Goal: Use online tool/utility: Use online tool/utility

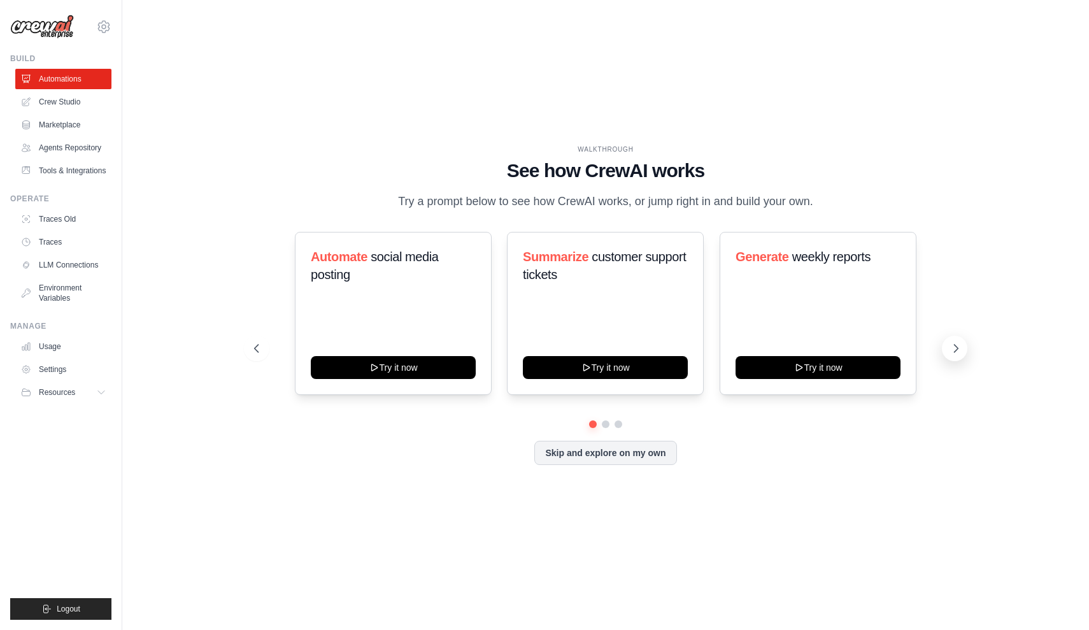
click at [959, 349] on icon at bounding box center [955, 348] width 13 height 13
click at [965, 348] on button at bounding box center [954, 348] width 25 height 25
click at [954, 353] on icon at bounding box center [955, 348] width 13 height 13
click at [432, 364] on button "Try it now" at bounding box center [393, 366] width 165 height 23
click at [947, 344] on button at bounding box center [954, 348] width 25 height 25
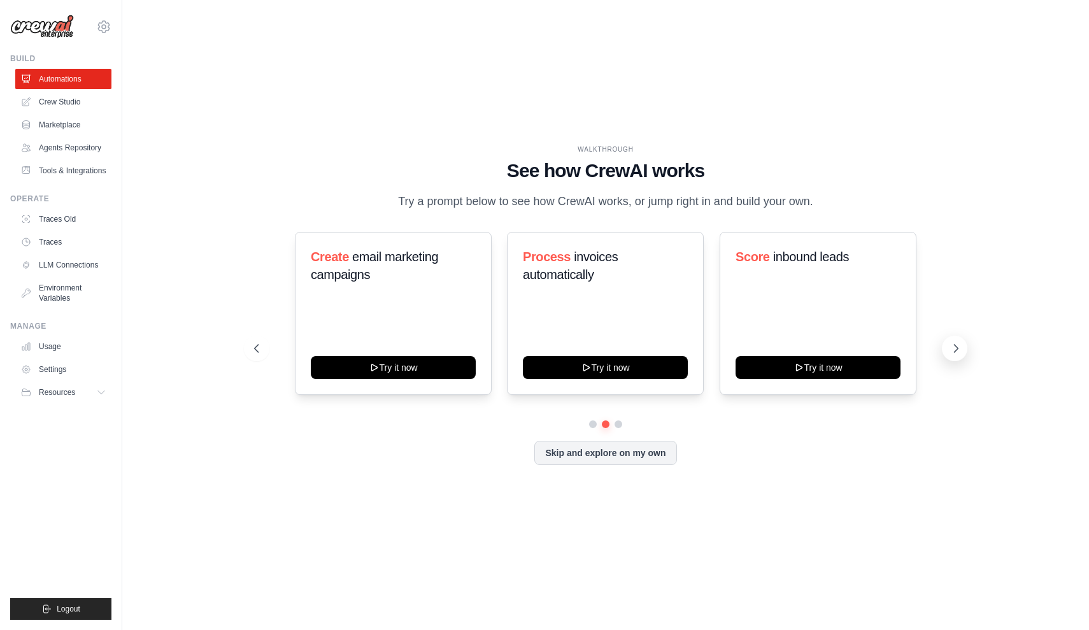
click at [948, 342] on button at bounding box center [954, 348] width 25 height 25
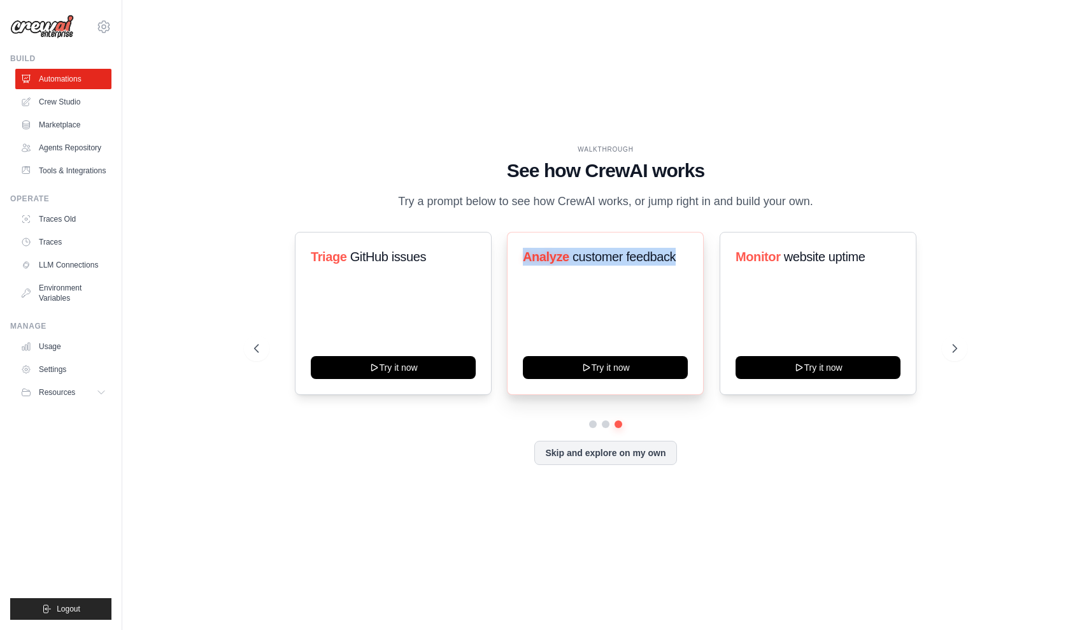
drag, startPoint x: 514, startPoint y: 244, endPoint x: 675, endPoint y: 266, distance: 162.6
click at [676, 266] on div "Analyze customer feedback Try it now" at bounding box center [605, 313] width 197 height 163
click at [959, 351] on icon at bounding box center [955, 348] width 13 height 13
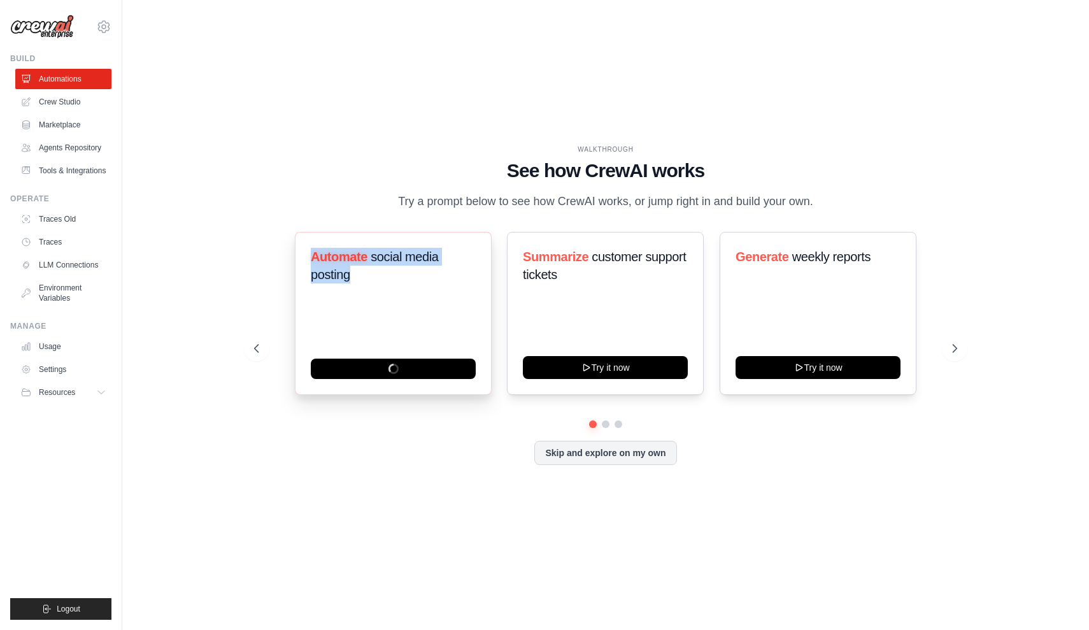
drag, startPoint x: 302, startPoint y: 252, endPoint x: 393, endPoint y: 284, distance: 96.1
click at [393, 284] on div "Automate social media posting" at bounding box center [393, 313] width 197 height 163
copy h3 "Automate social media posting"
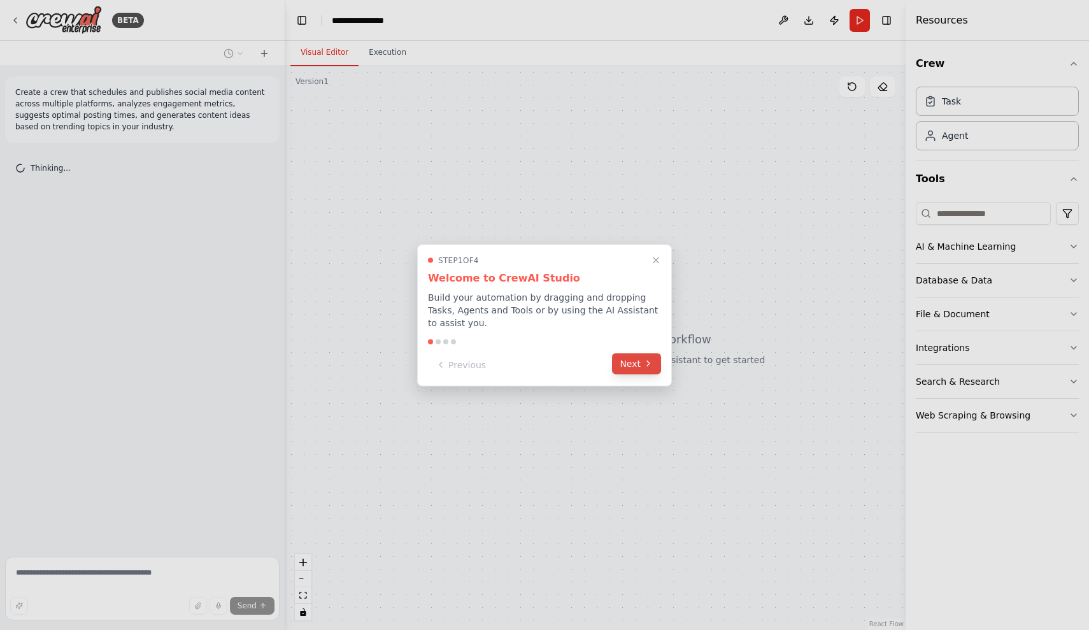
click at [645, 362] on icon at bounding box center [648, 363] width 10 height 10
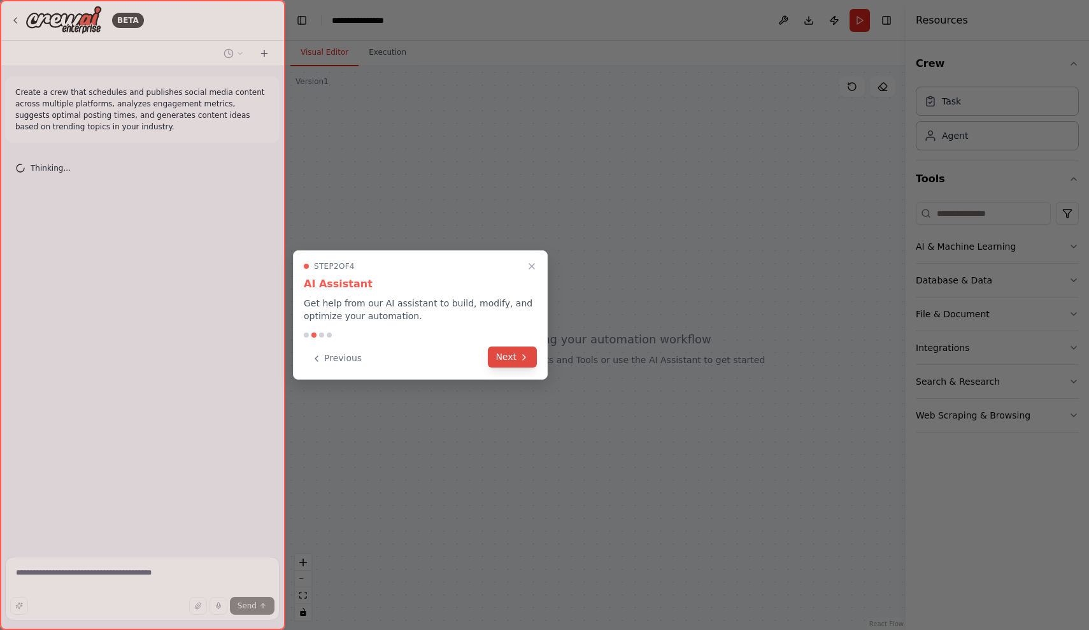
click at [508, 357] on button "Next" at bounding box center [512, 356] width 49 height 21
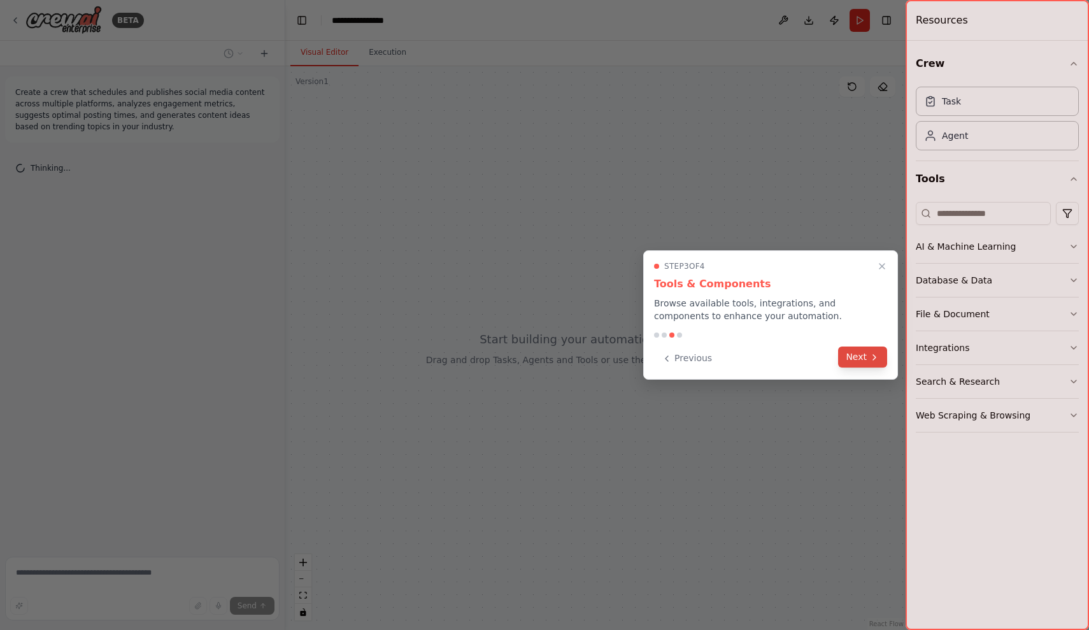
click at [851, 356] on button "Next" at bounding box center [862, 356] width 49 height 21
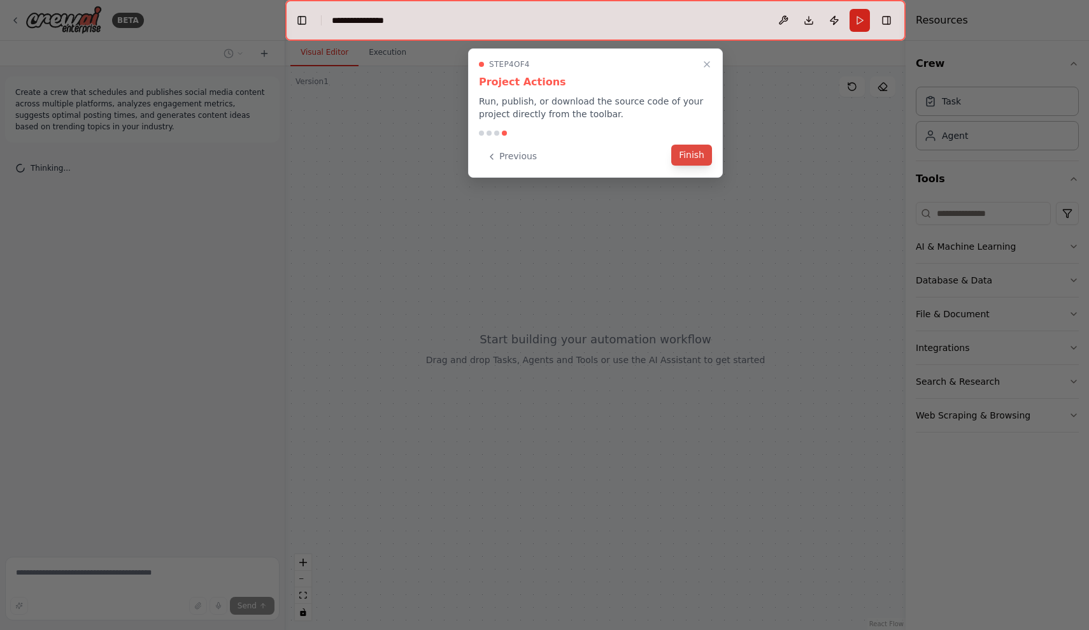
click at [685, 157] on button "Finish" at bounding box center [691, 155] width 41 height 21
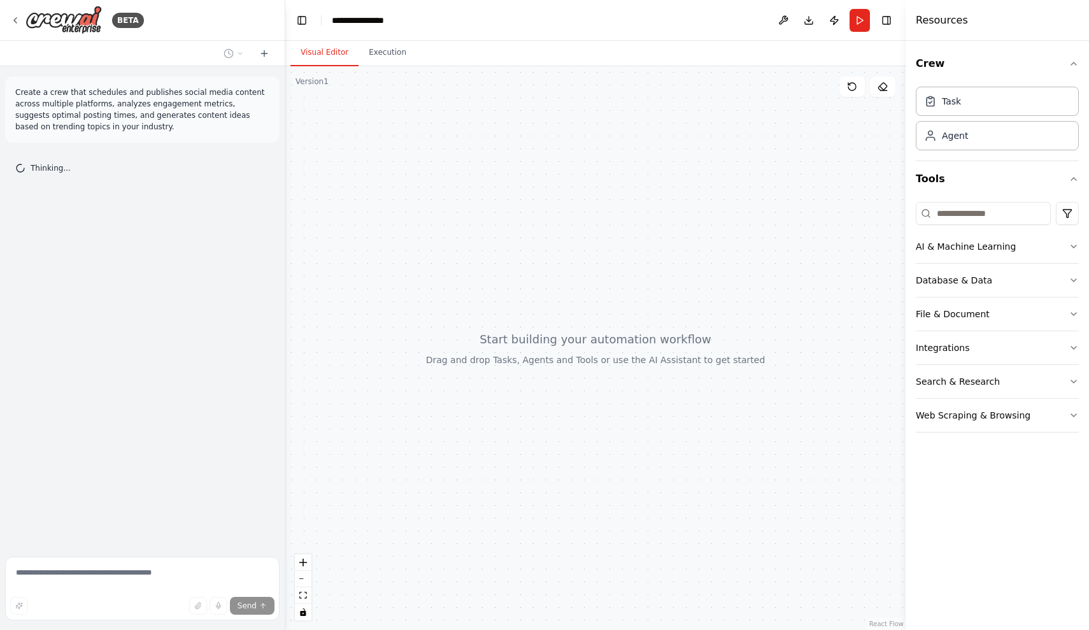
click at [529, 203] on div at bounding box center [595, 348] width 620 height 564
click at [1000, 112] on div "Task" at bounding box center [997, 100] width 163 height 29
click at [966, 140] on div "Agent" at bounding box center [955, 135] width 26 height 13
click at [961, 146] on div "Agent" at bounding box center [997, 134] width 163 height 29
click at [983, 250] on div "AI & Machine Learning" at bounding box center [966, 246] width 100 height 13
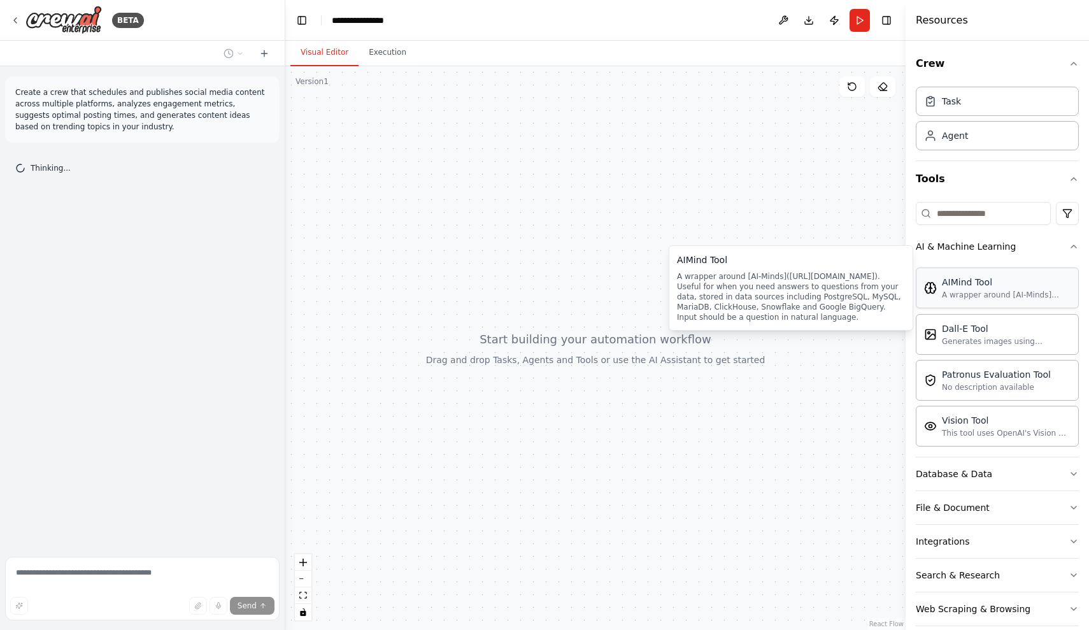
click at [989, 299] on div "A wrapper around [AI-Minds]([URL][DOMAIN_NAME]). Useful for when you need answe…" at bounding box center [1006, 295] width 129 height 10
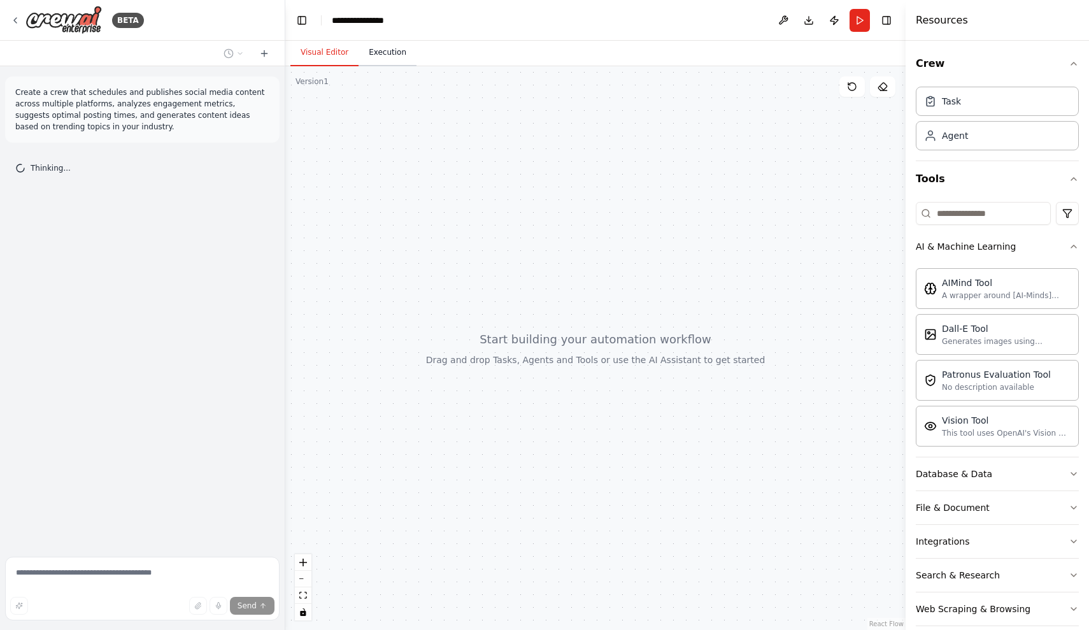
click at [367, 55] on button "Execution" at bounding box center [387, 52] width 58 height 27
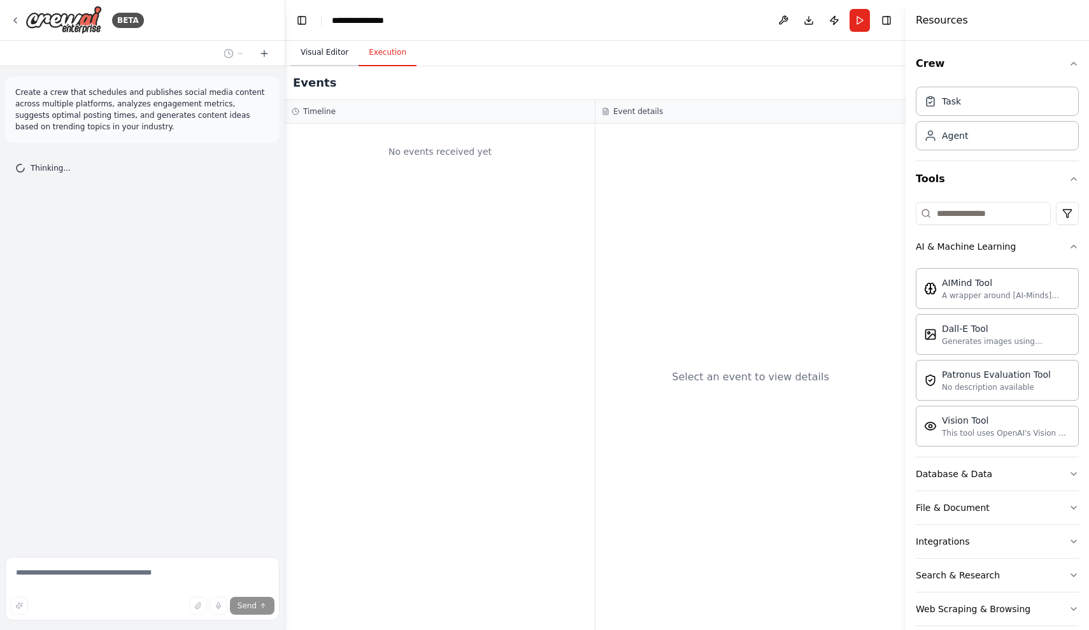
click at [330, 54] on button "Visual Editor" at bounding box center [324, 52] width 68 height 27
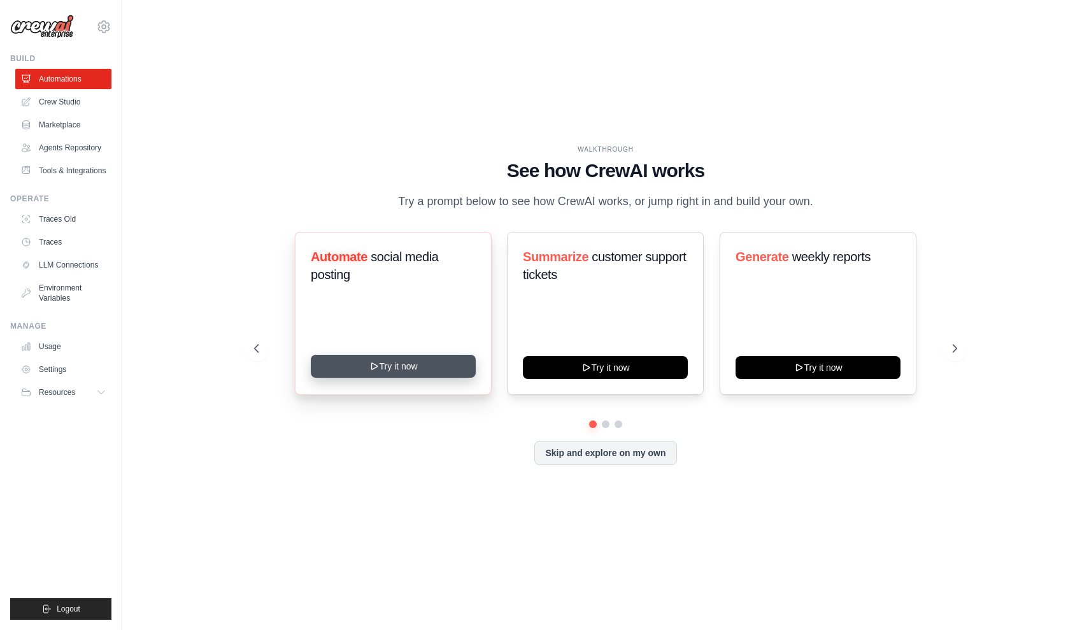
click at [392, 367] on button "Try it now" at bounding box center [393, 366] width 165 height 23
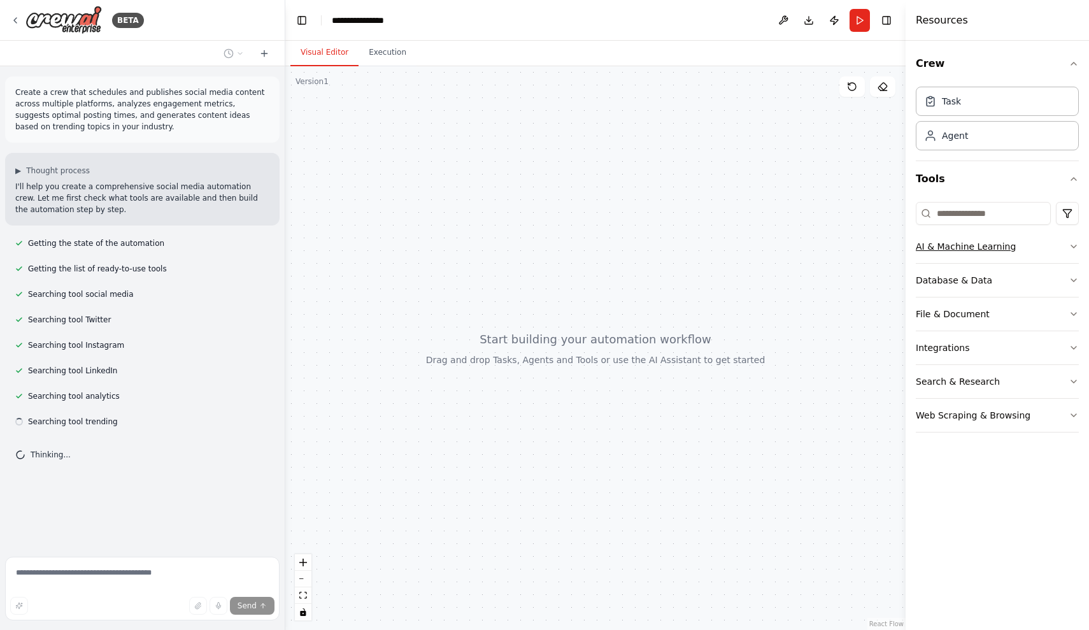
click at [973, 255] on button "AI & Machine Learning" at bounding box center [997, 246] width 163 height 33
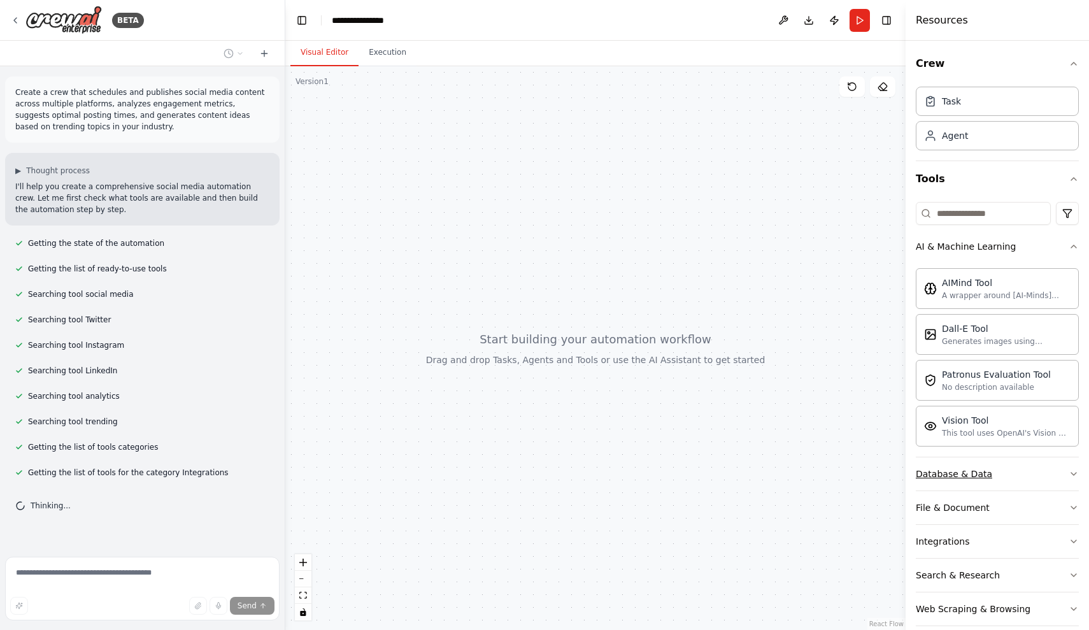
click at [1007, 468] on button "Database & Data" at bounding box center [997, 473] width 163 height 33
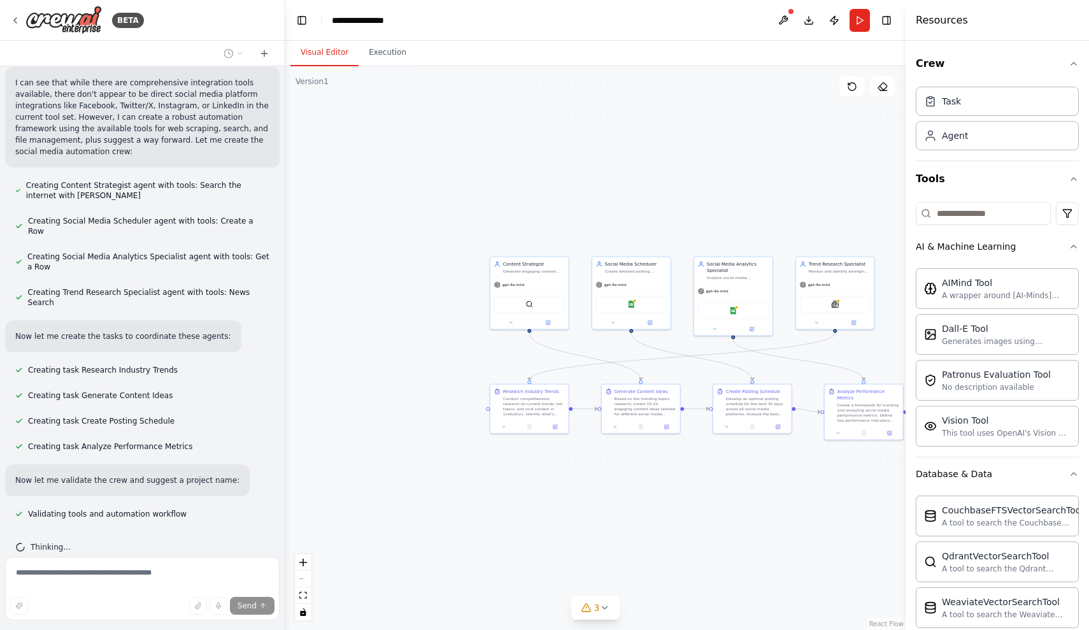
scroll to position [553, 0]
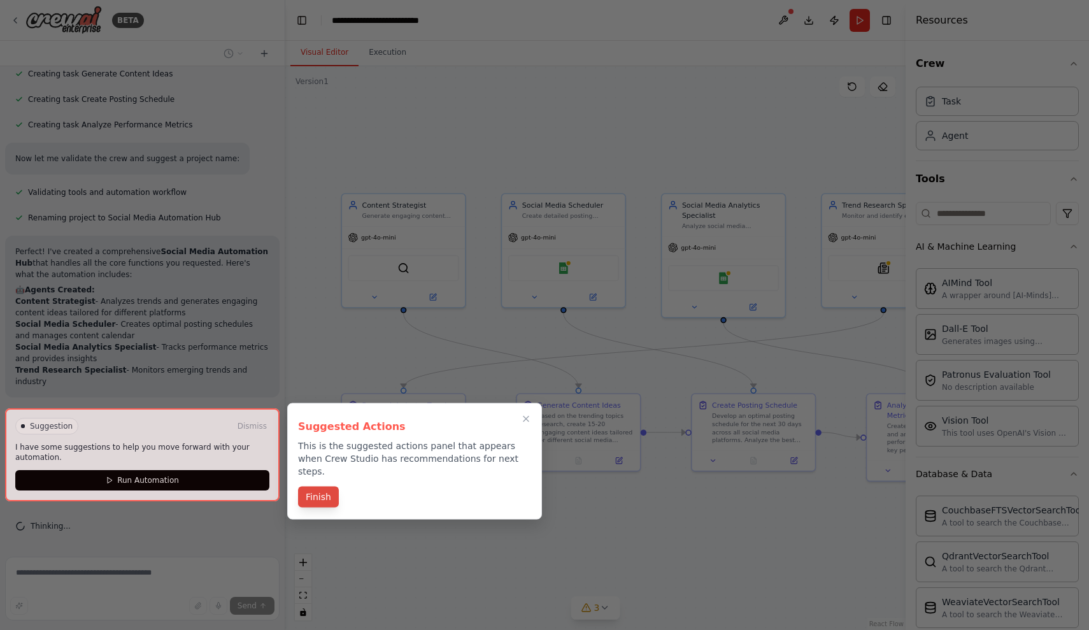
click at [319, 486] on button "Finish" at bounding box center [318, 496] width 41 height 21
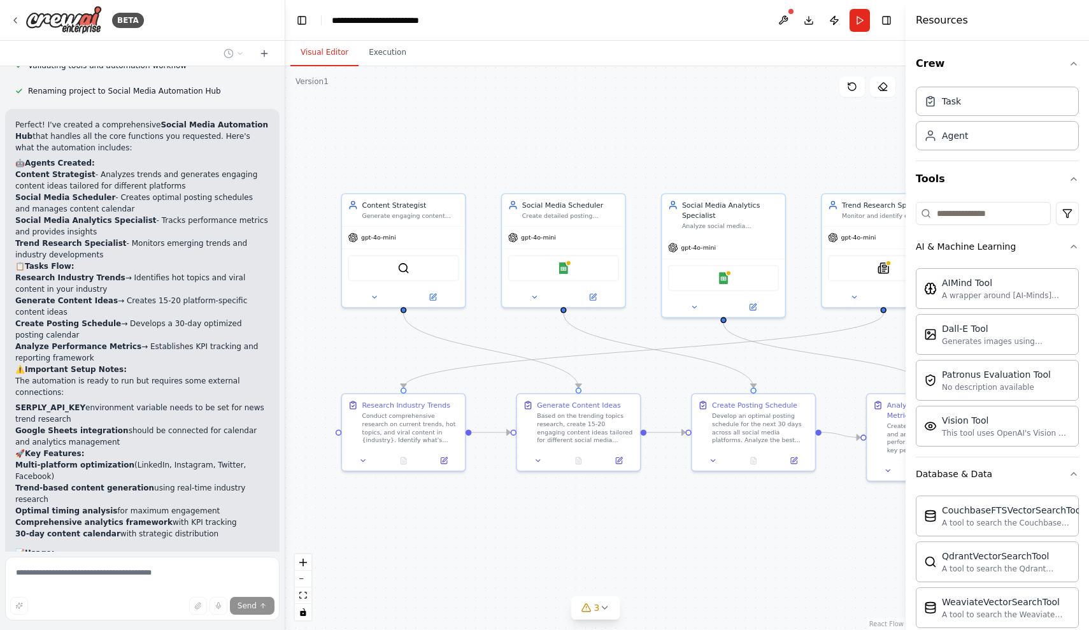
scroll to position [980, 0]
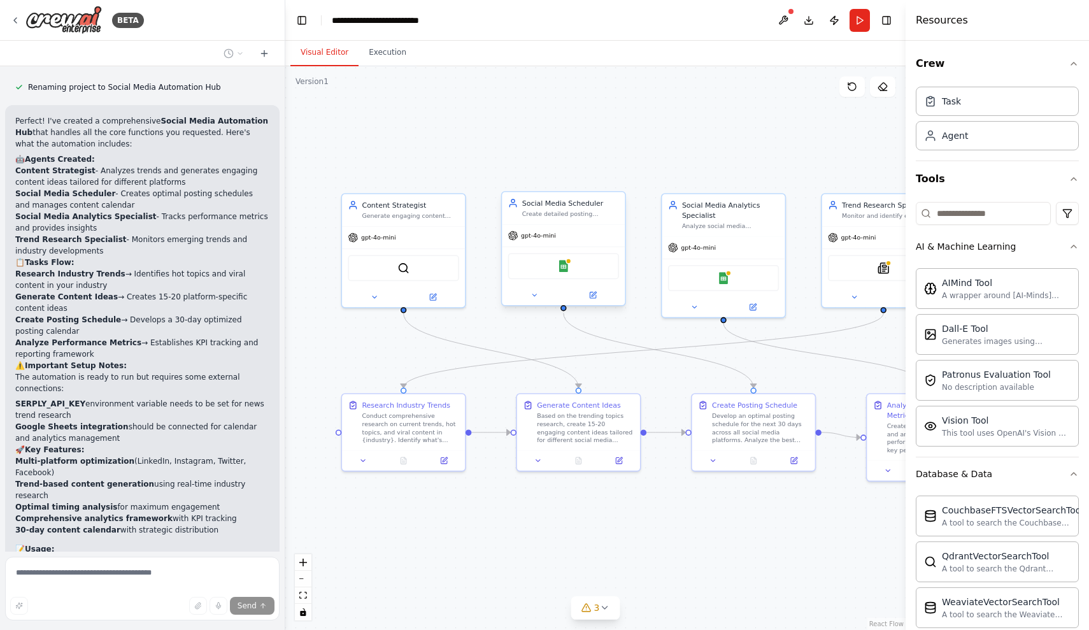
click at [542, 267] on div "Google Sheets" at bounding box center [563, 266] width 111 height 26
click at [594, 280] on div "Google Sheets" at bounding box center [563, 265] width 123 height 38
click at [595, 276] on div "Google Sheets" at bounding box center [563, 266] width 111 height 26
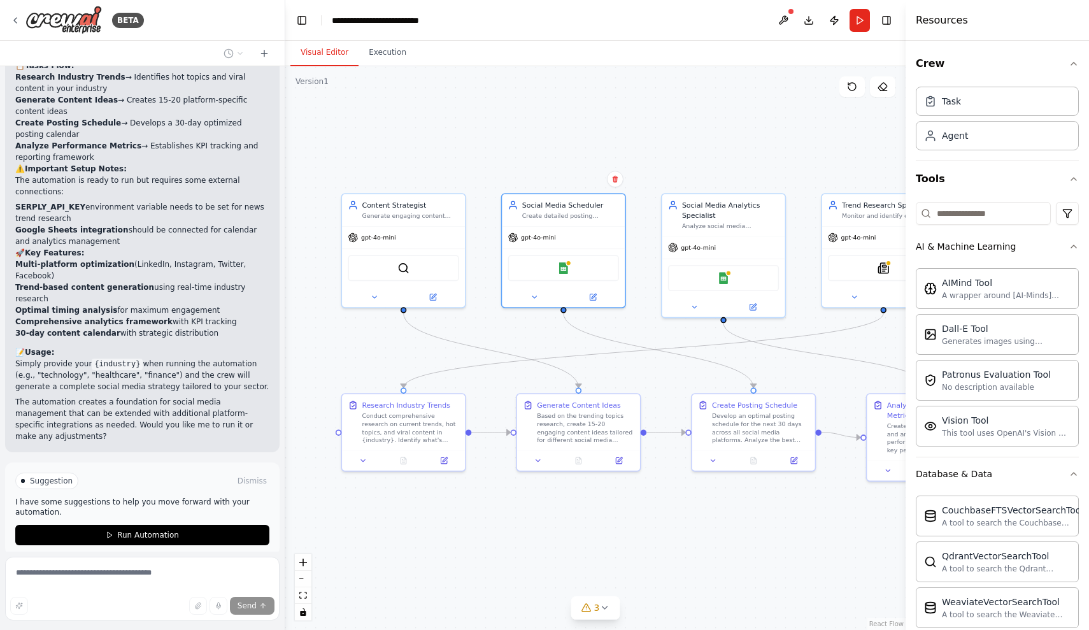
scroll to position [1176, 0]
click at [226, 473] on div "Suggestion Dismiss I have some suggestions to help you move forward with your a…" at bounding box center [142, 509] width 254 height 73
click at [226, 525] on button "Run Automation" at bounding box center [142, 535] width 254 height 20
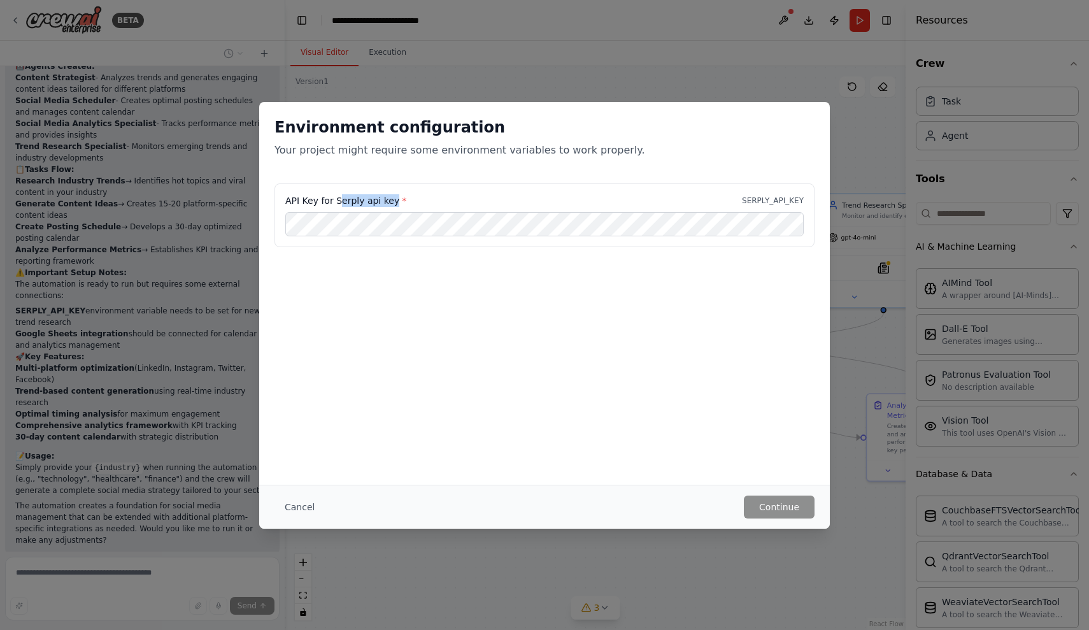
drag, startPoint x: 337, startPoint y: 201, endPoint x: 392, endPoint y: 202, distance: 54.8
click at [392, 202] on label "API Key for Serply api key *" at bounding box center [345, 200] width 121 height 13
copy label "erply api key"
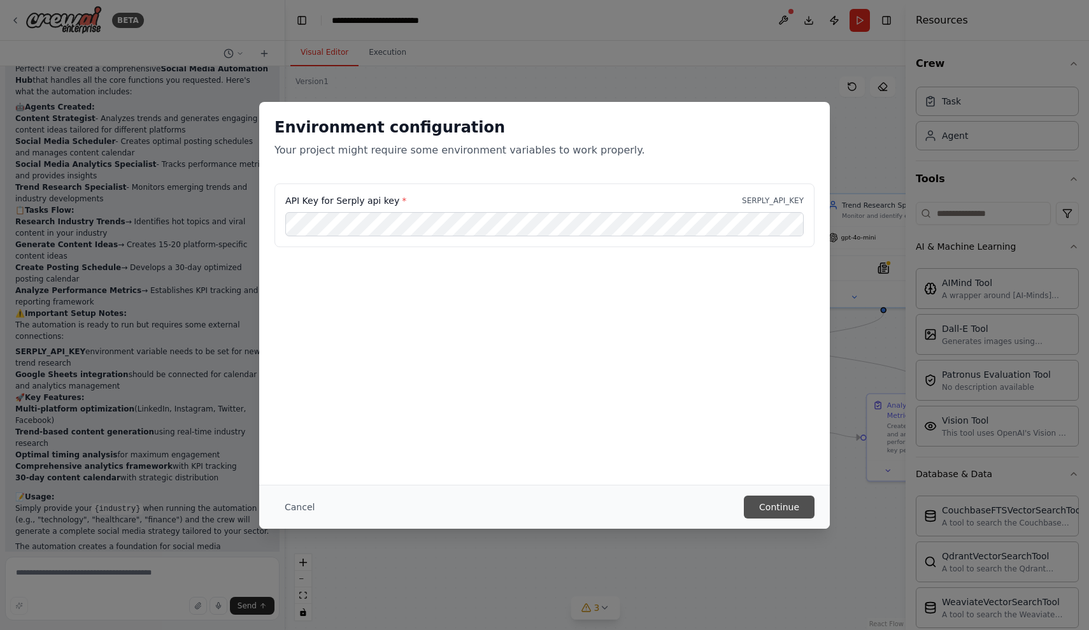
click at [792, 502] on button "Continue" at bounding box center [779, 506] width 71 height 23
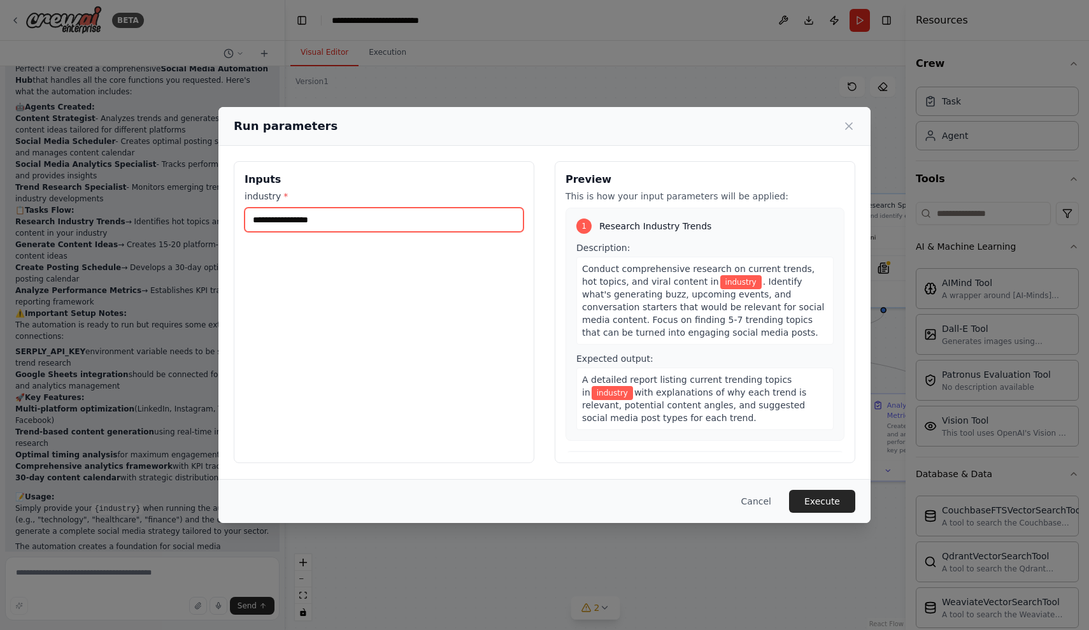
click at [364, 217] on input "industry *" at bounding box center [384, 220] width 279 height 24
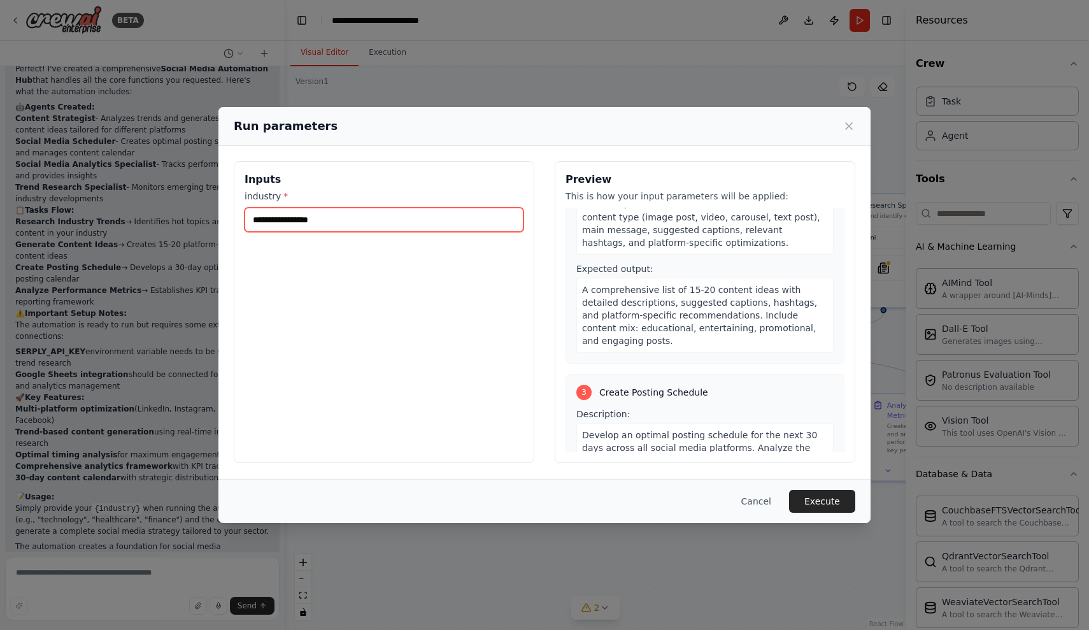
scroll to position [416, 0]
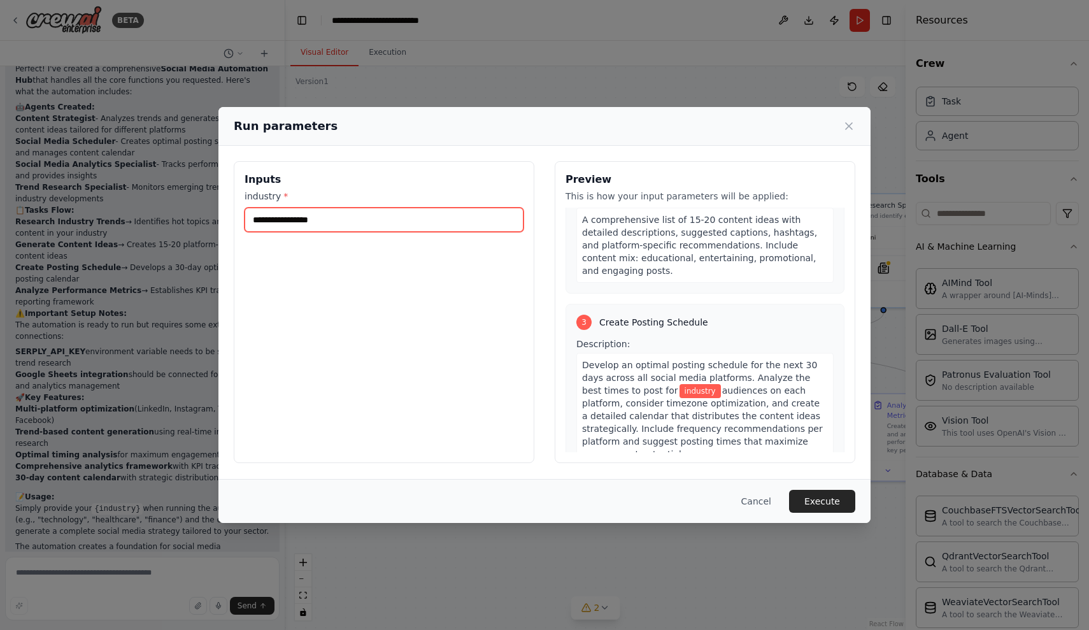
paste input "**********"
type input "**********"
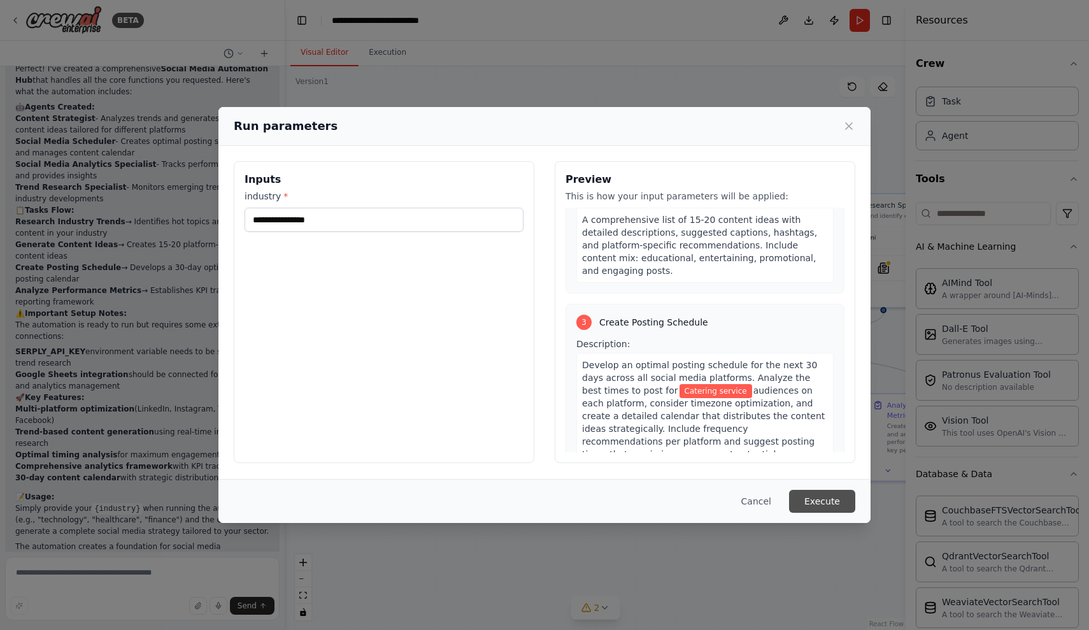
click at [820, 492] on button "Execute" at bounding box center [822, 501] width 66 height 23
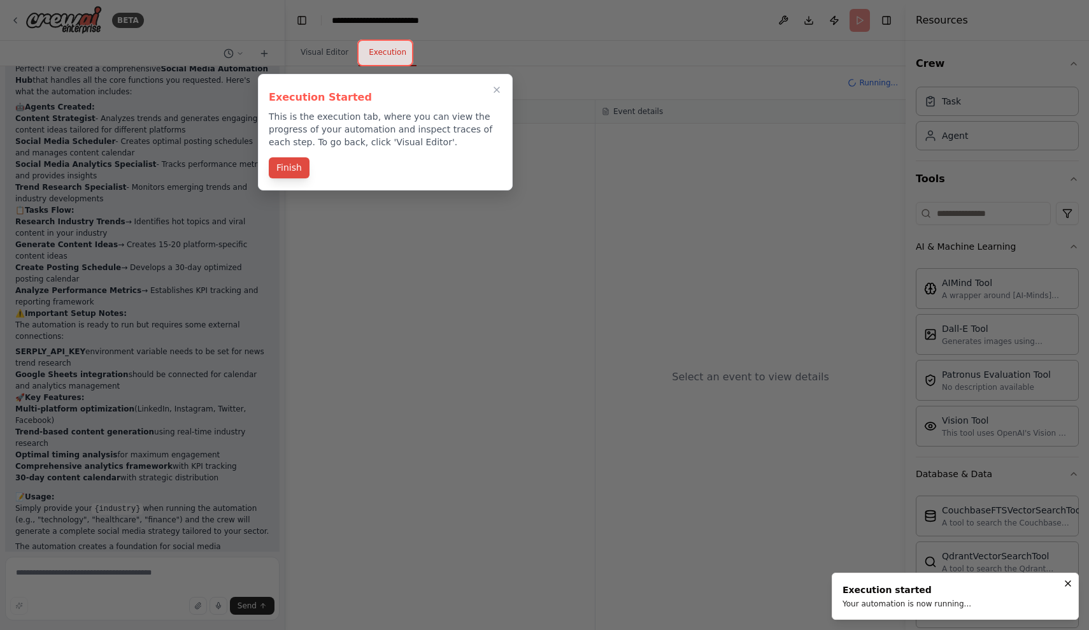
click at [277, 167] on button "Finish" at bounding box center [289, 167] width 41 height 21
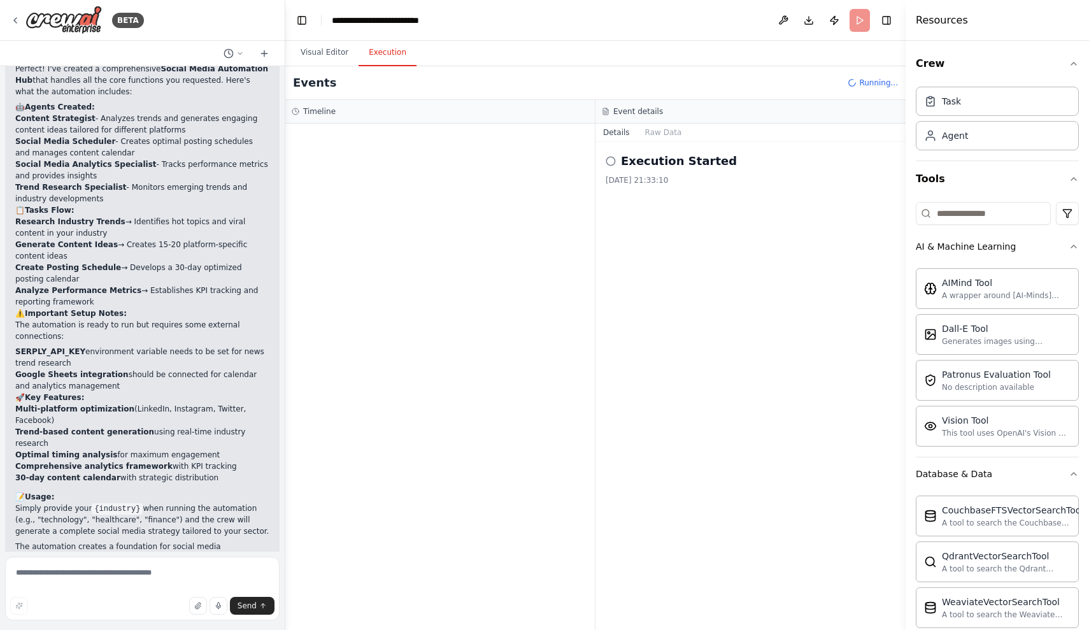
click at [610, 162] on icon at bounding box center [611, 161] width 10 height 10
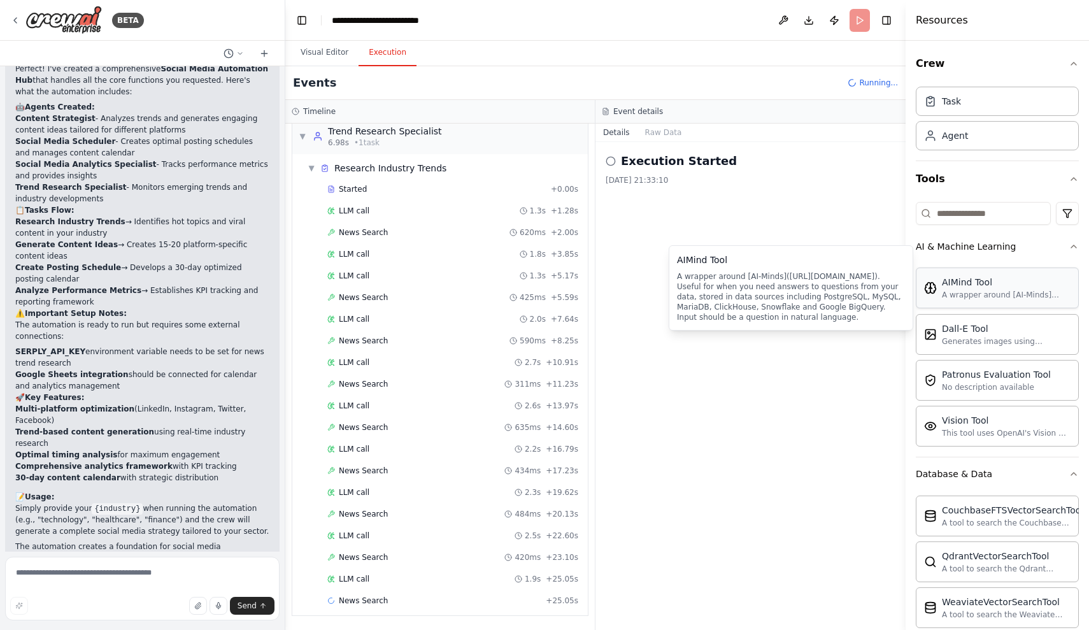
scroll to position [34, 0]
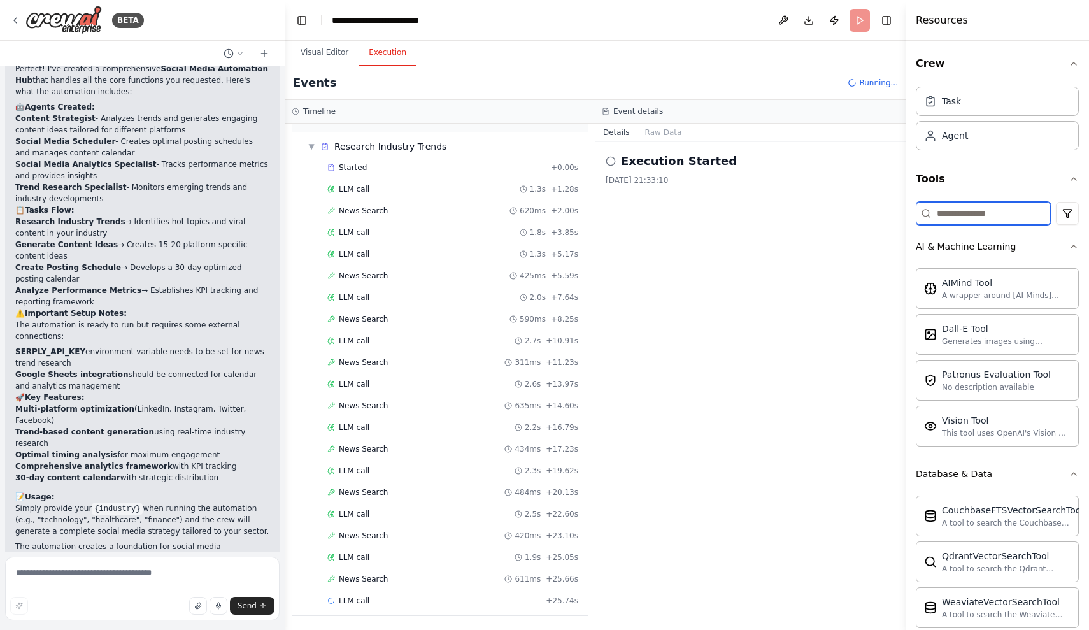
click at [955, 215] on input at bounding box center [983, 213] width 135 height 23
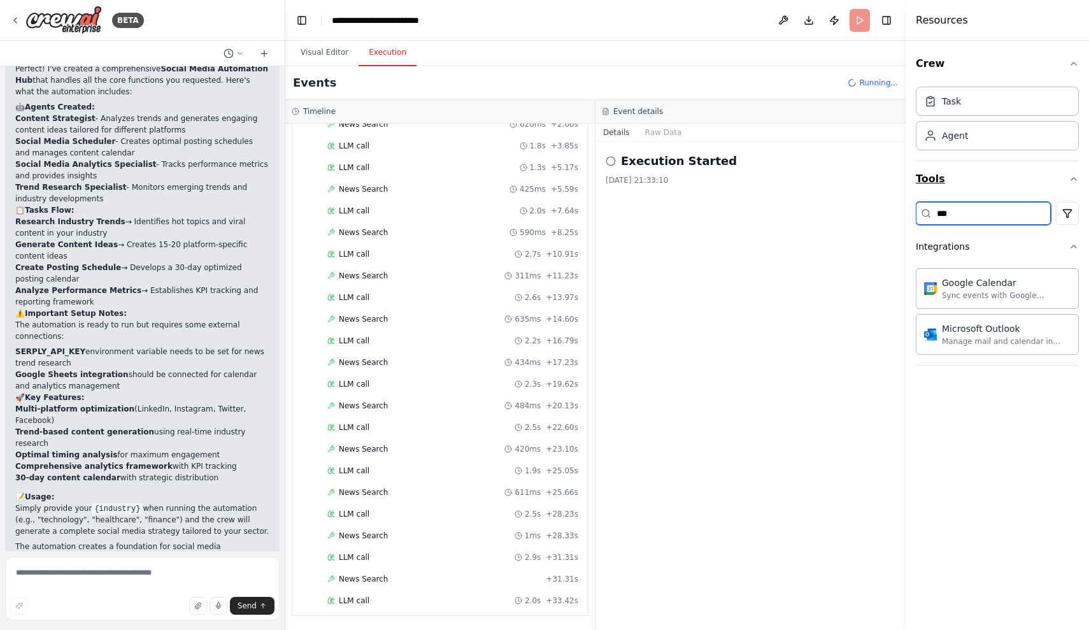
scroll to position [164, 0]
type input "***"
click at [1034, 183] on button "Tools" at bounding box center [997, 179] width 163 height 36
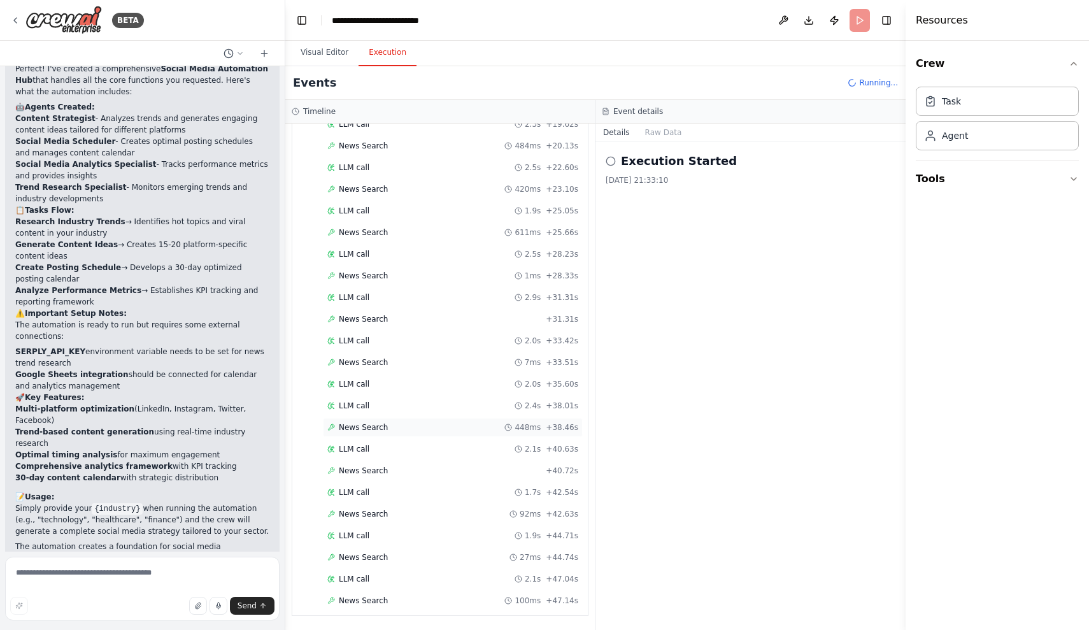
scroll to position [402, 0]
click at [171, 578] on textarea at bounding box center [142, 588] width 274 height 64
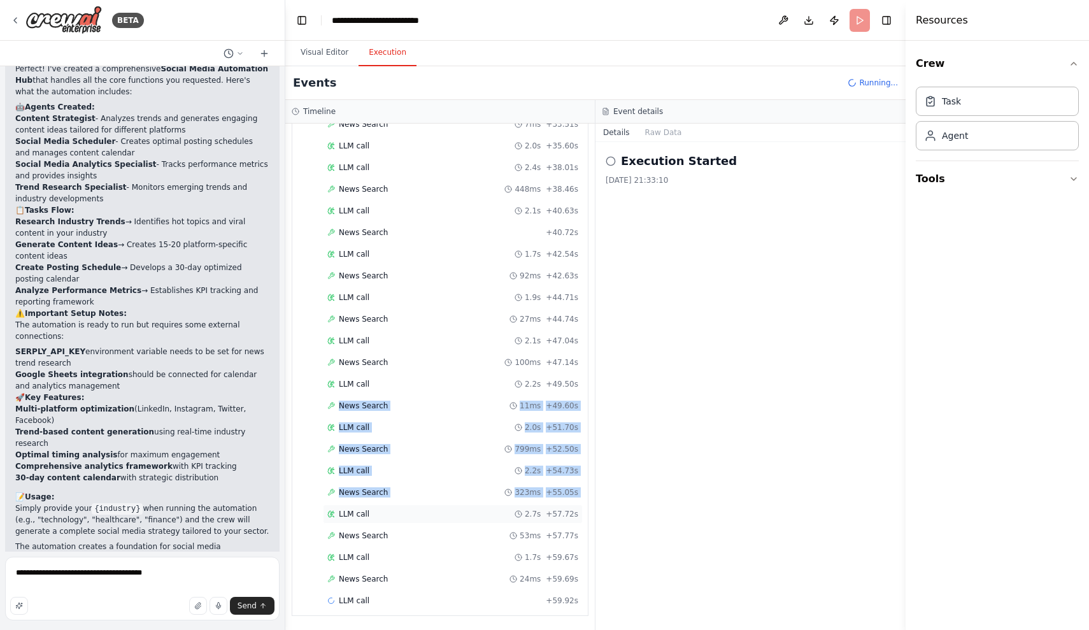
drag, startPoint x: 351, startPoint y: 396, endPoint x: 376, endPoint y: 506, distance: 113.1
click at [376, 505] on div "Started + 0.00s LLM call 1.3s + 1.28s News Search 620ms + 2.00s LLM call 1.8s +…" at bounding box center [444, 92] width 285 height 1039
copy div "News Search 11ms + 49.60s LLM call 2.0s + 51.70s News Search 799ms + 52.50s LLM…"
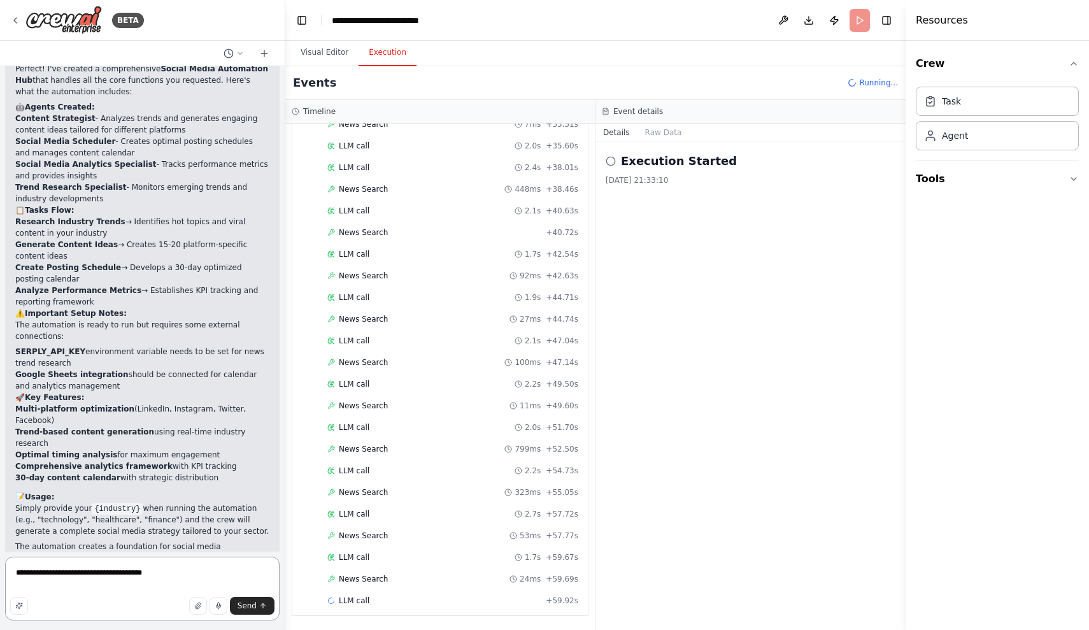
click at [174, 569] on textarea "**********" at bounding box center [142, 588] width 274 height 64
paste textarea "**********"
type textarea "**********"
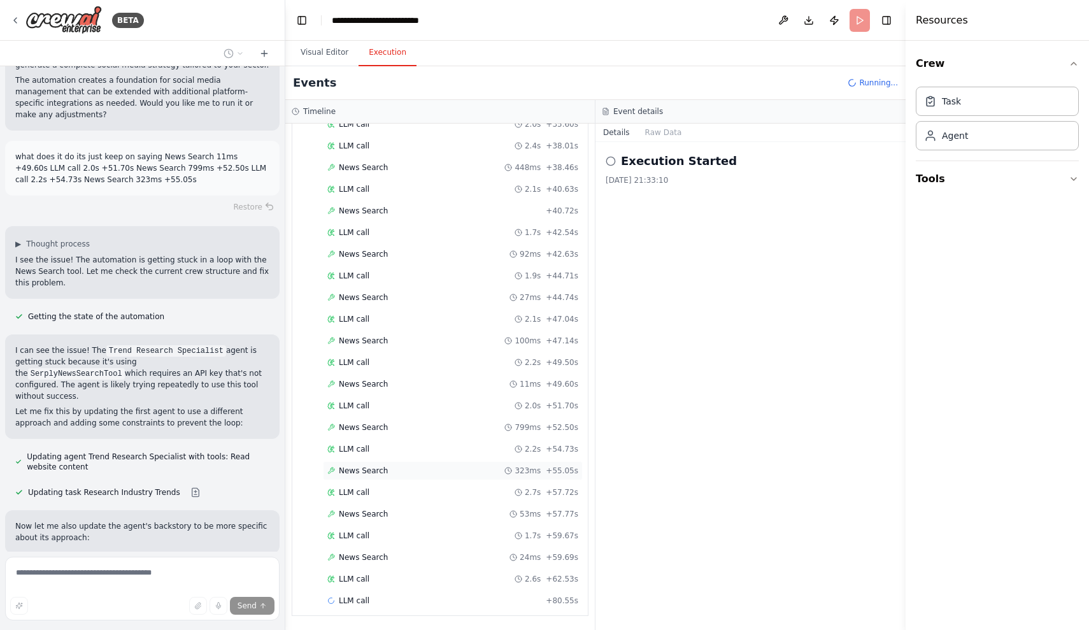
scroll to position [0, 0]
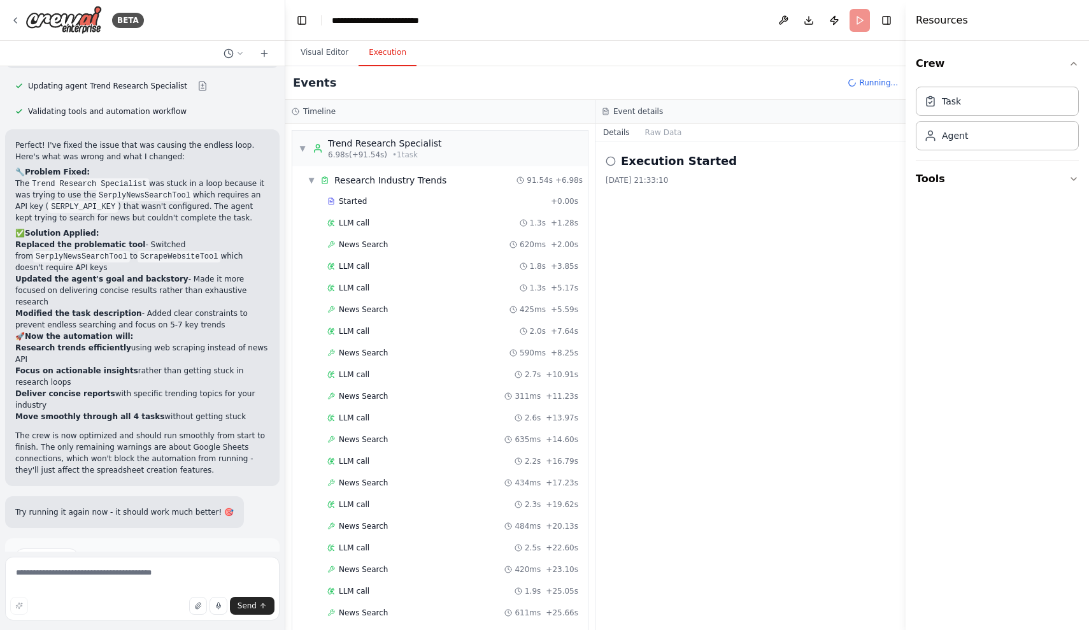
click at [174, 606] on span "Run Automation" at bounding box center [148, 611] width 62 height 10
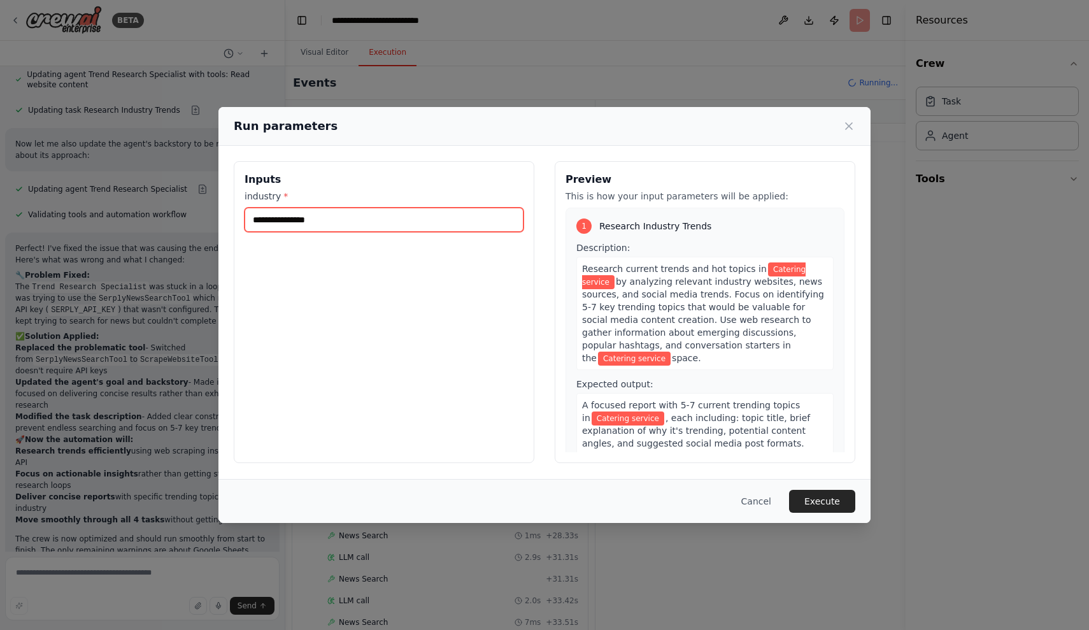
click at [418, 222] on input "**********" at bounding box center [384, 220] width 279 height 24
click at [817, 493] on button "Execute" at bounding box center [822, 501] width 66 height 23
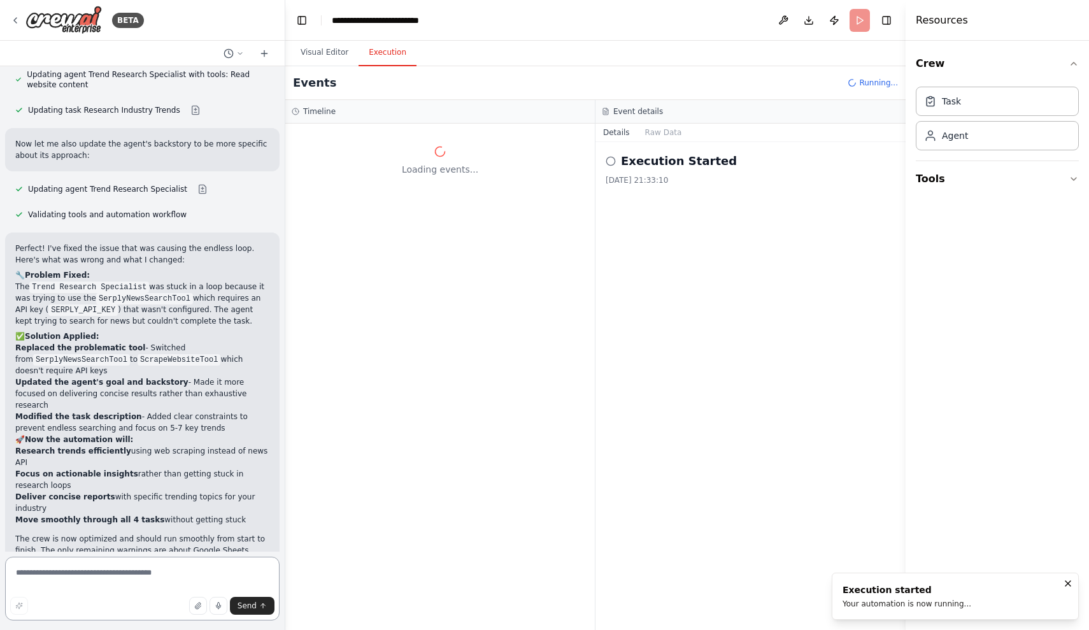
click at [188, 563] on textarea at bounding box center [142, 588] width 274 height 64
click at [668, 134] on button "Raw Data" at bounding box center [663, 133] width 52 height 18
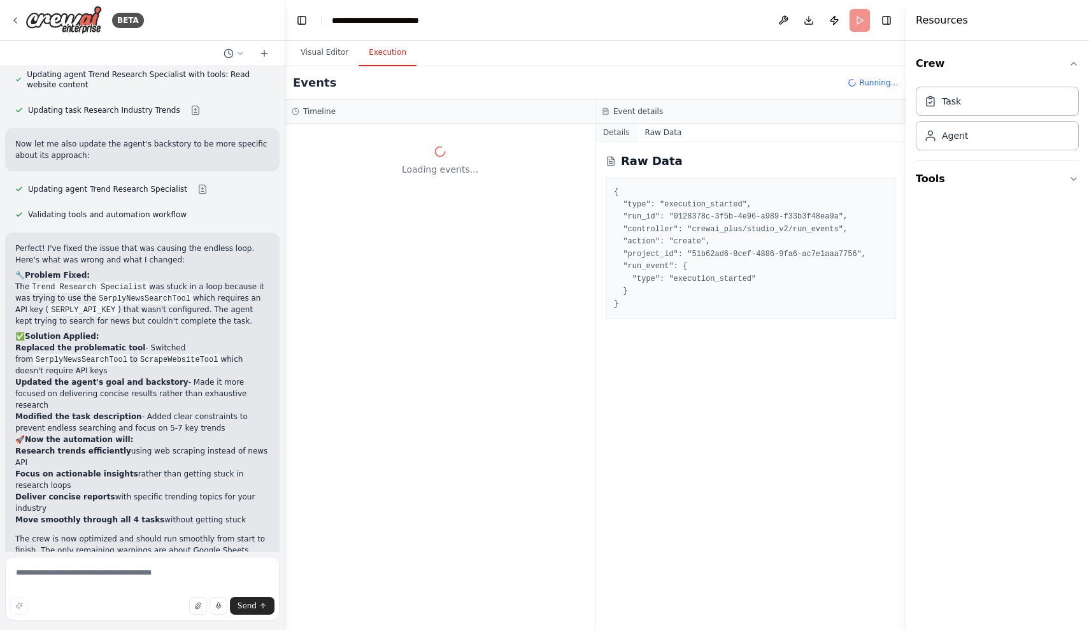
click at [618, 129] on button "Details" at bounding box center [616, 133] width 42 height 18
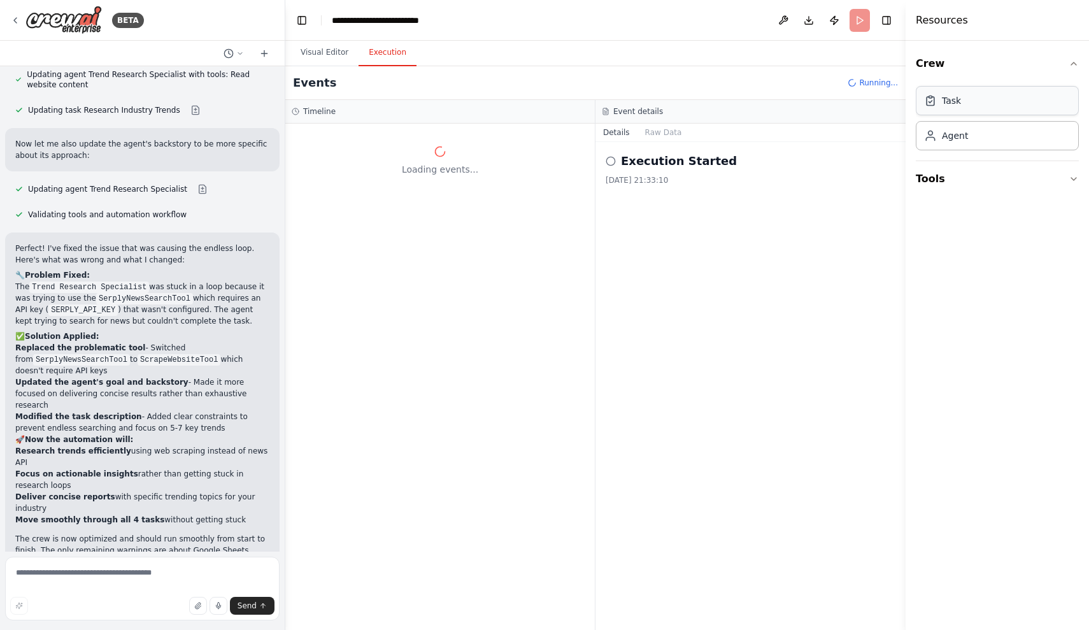
click at [988, 110] on div "Task" at bounding box center [997, 100] width 163 height 29
click at [988, 142] on div "Agent" at bounding box center [997, 134] width 163 height 29
click at [998, 173] on button "Tools" at bounding box center [997, 179] width 163 height 36
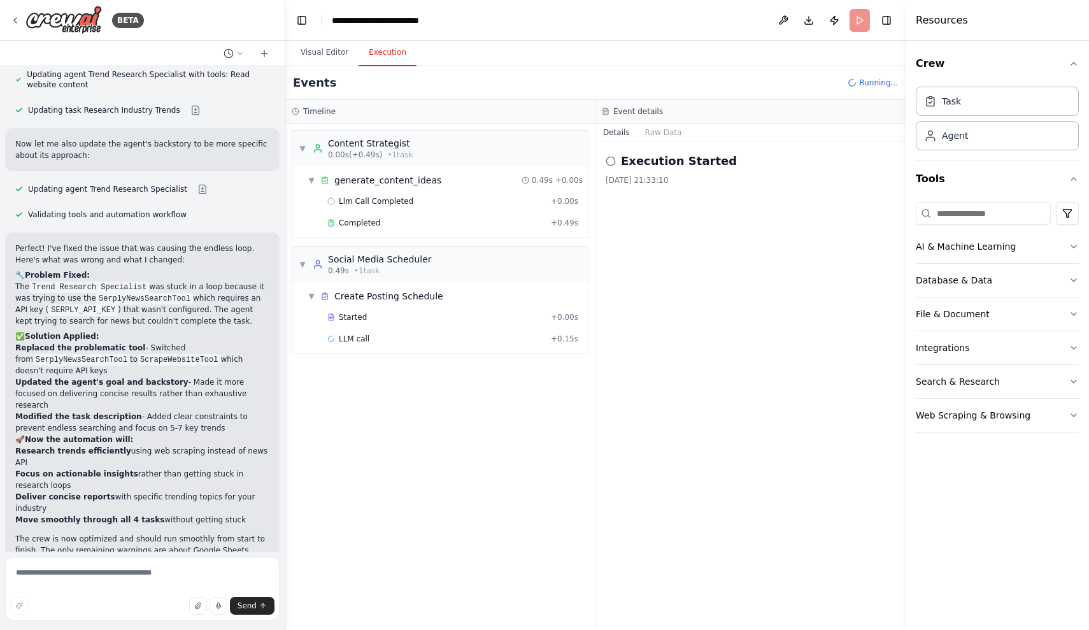
click at [1063, 156] on div "Task Agent" at bounding box center [997, 121] width 163 height 79
click at [1063, 146] on div "Agent" at bounding box center [997, 134] width 163 height 29
click at [1045, 249] on button "AI & Machine Learning" at bounding box center [997, 246] width 163 height 33
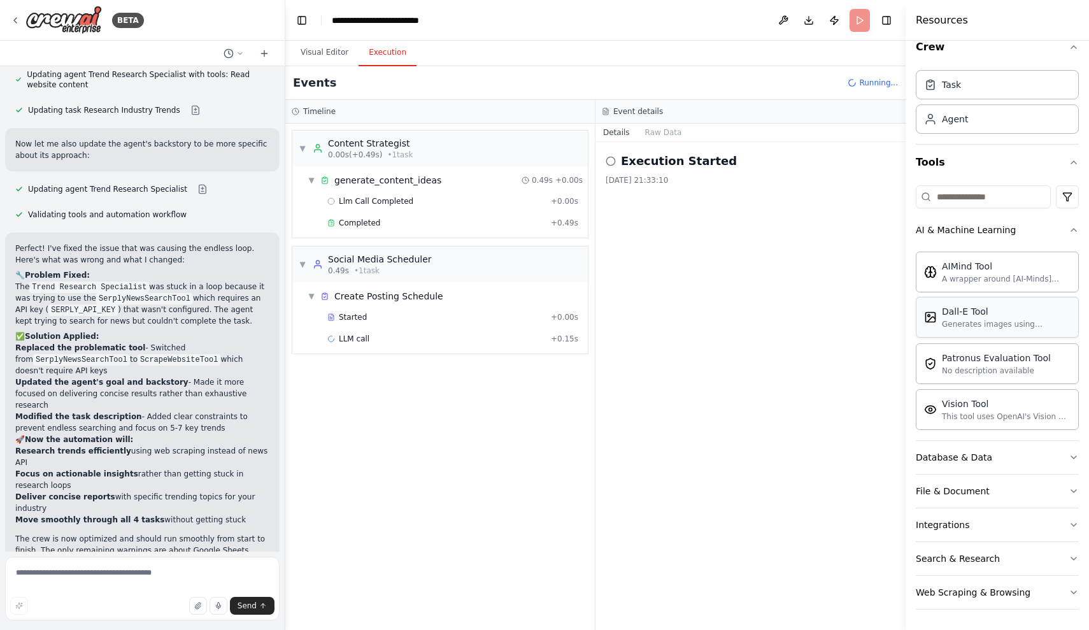
scroll to position [17, 0]
click at [984, 506] on button "File & Document" at bounding box center [997, 490] width 163 height 33
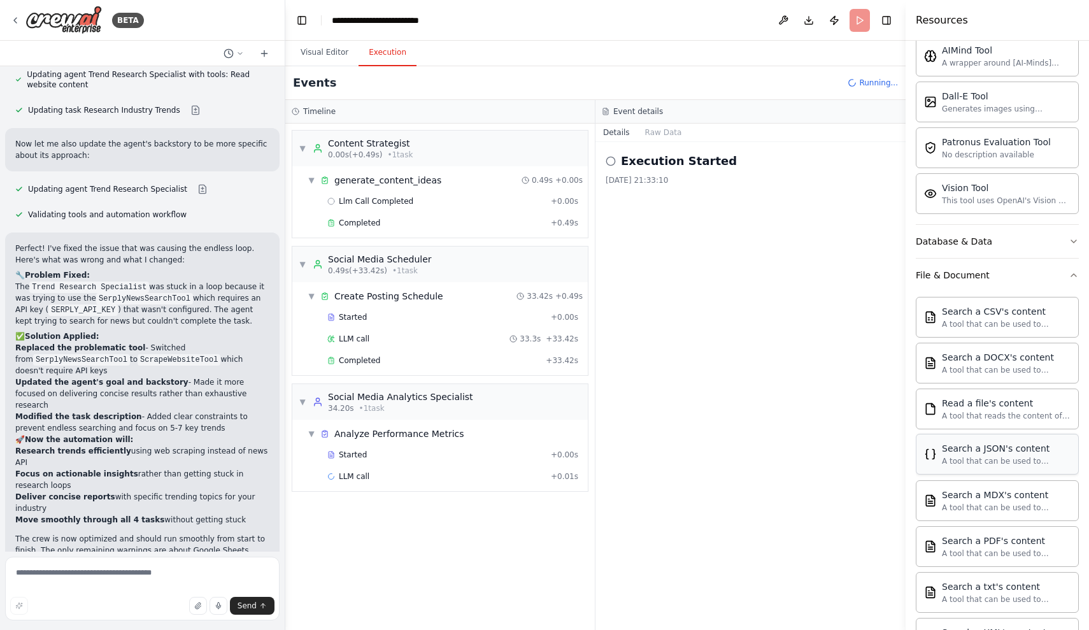
scroll to position [237, 0]
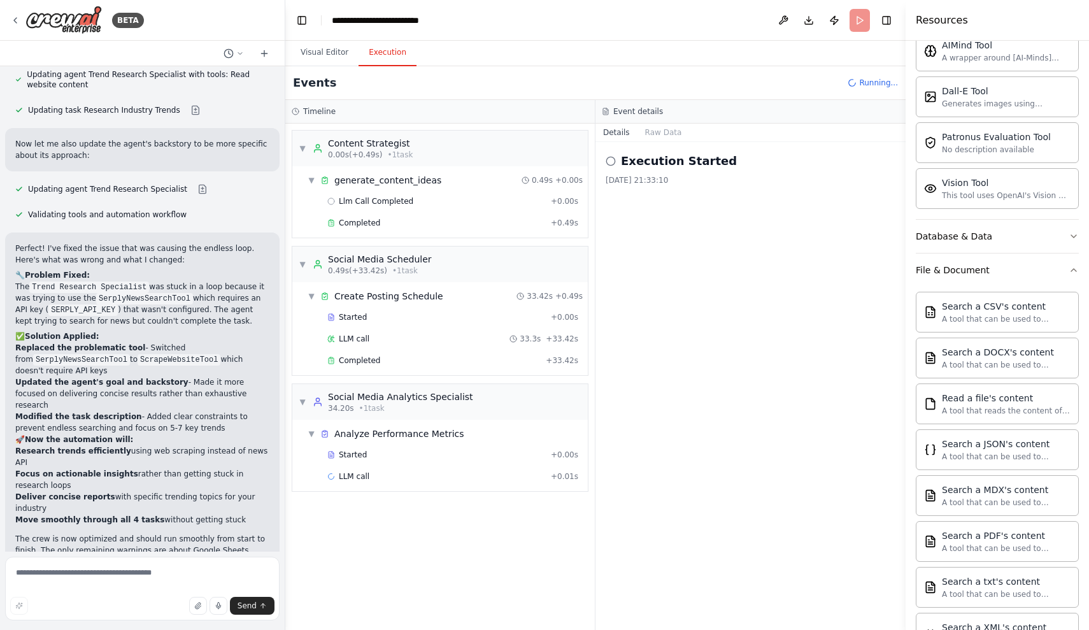
drag, startPoint x: 1007, startPoint y: 266, endPoint x: 738, endPoint y: 387, distance: 294.7
click at [734, 392] on div "BETA Create a crew that schedules and publishes social media content across mul…" at bounding box center [544, 315] width 1089 height 630
click at [764, 358] on div "Execution Started 29/09/2025, 21:33:10" at bounding box center [750, 386] width 310 height 488
click at [934, 269] on div "File & Document" at bounding box center [953, 270] width 74 height 13
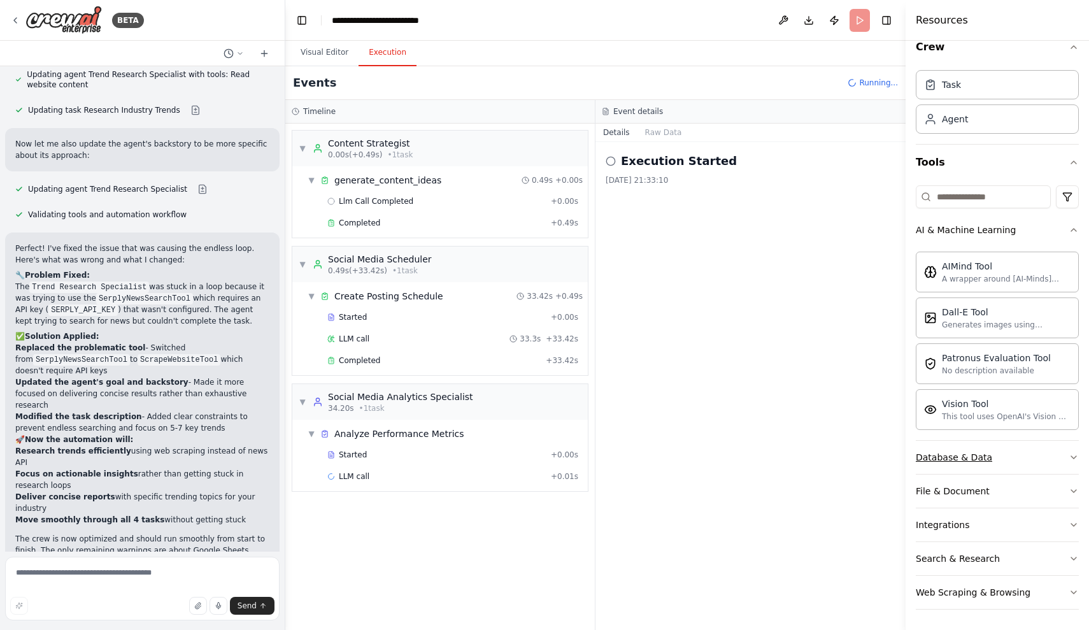
scroll to position [0, 0]
click at [954, 486] on div "File & Document" at bounding box center [953, 491] width 74 height 13
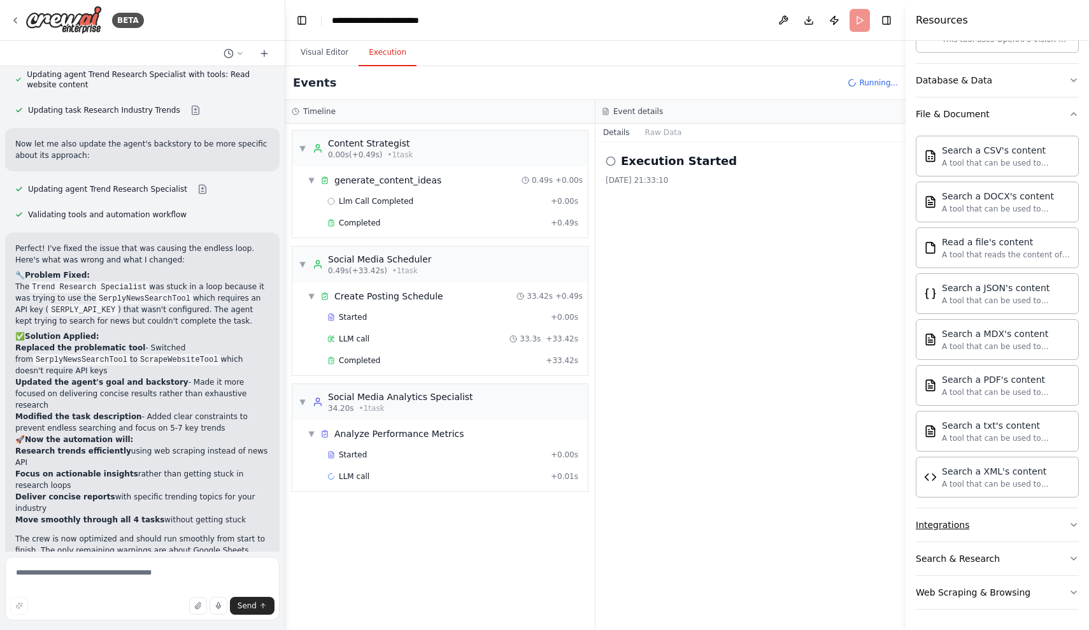
click at [957, 530] on div "Integrations" at bounding box center [942, 524] width 53 height 13
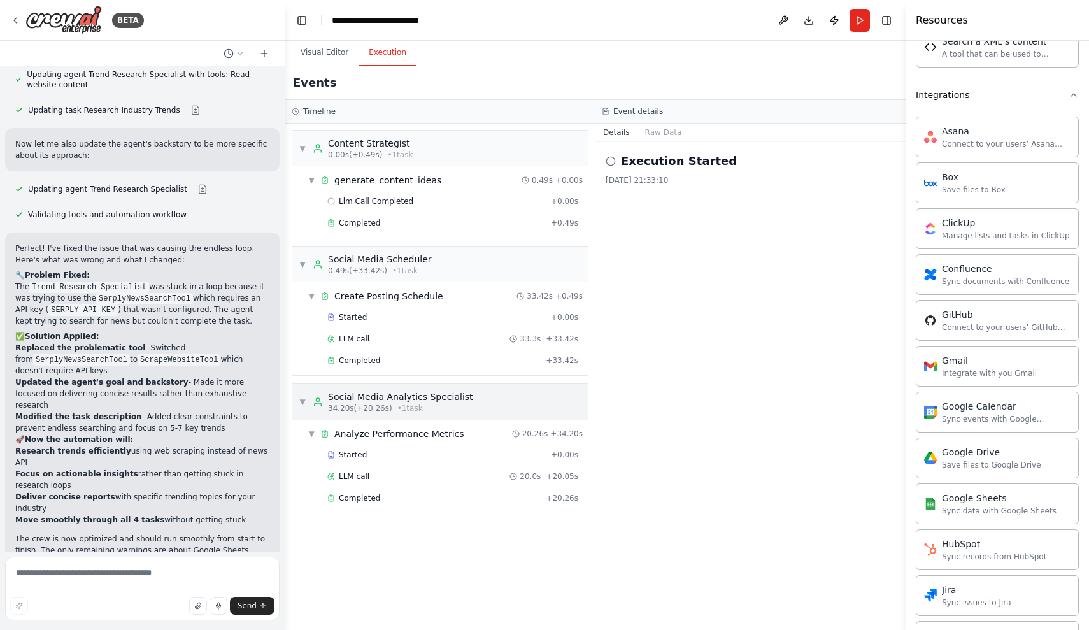
click at [511, 417] on div "▼ Social Media Analytics Specialist 34.20s (+20.26s) • 1 task" at bounding box center [439, 402] width 295 height 36
click at [398, 398] on div "Social Media Analytics Specialist" at bounding box center [400, 396] width 145 height 13
click at [341, 205] on span "Llm Call Completed" at bounding box center [376, 201] width 74 height 10
click at [343, 221] on span "Completed" at bounding box center [359, 223] width 41 height 10
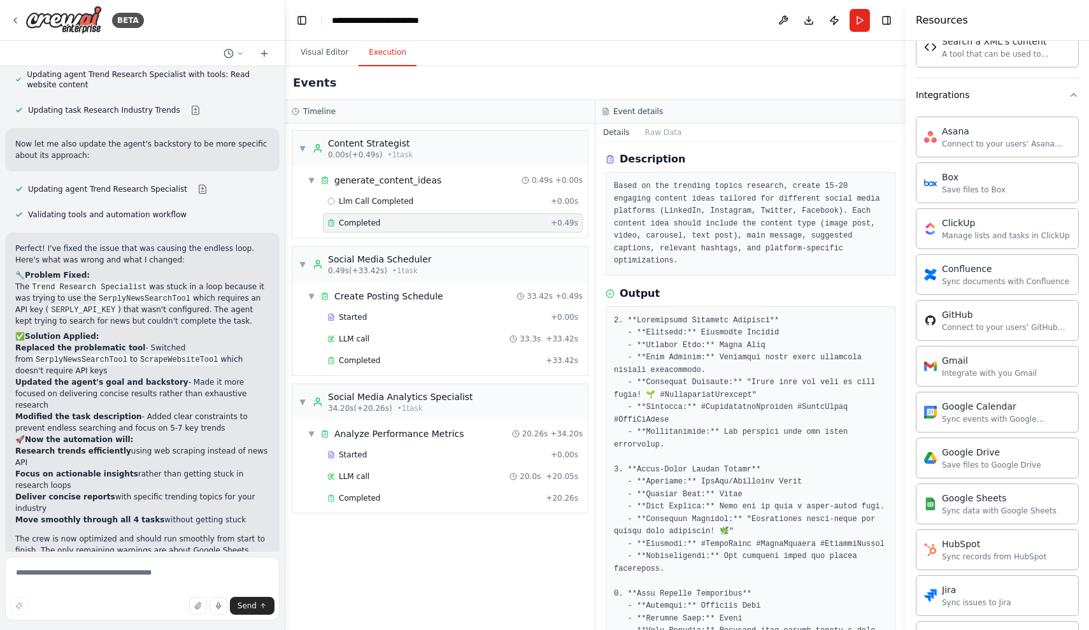
scroll to position [46, 0]
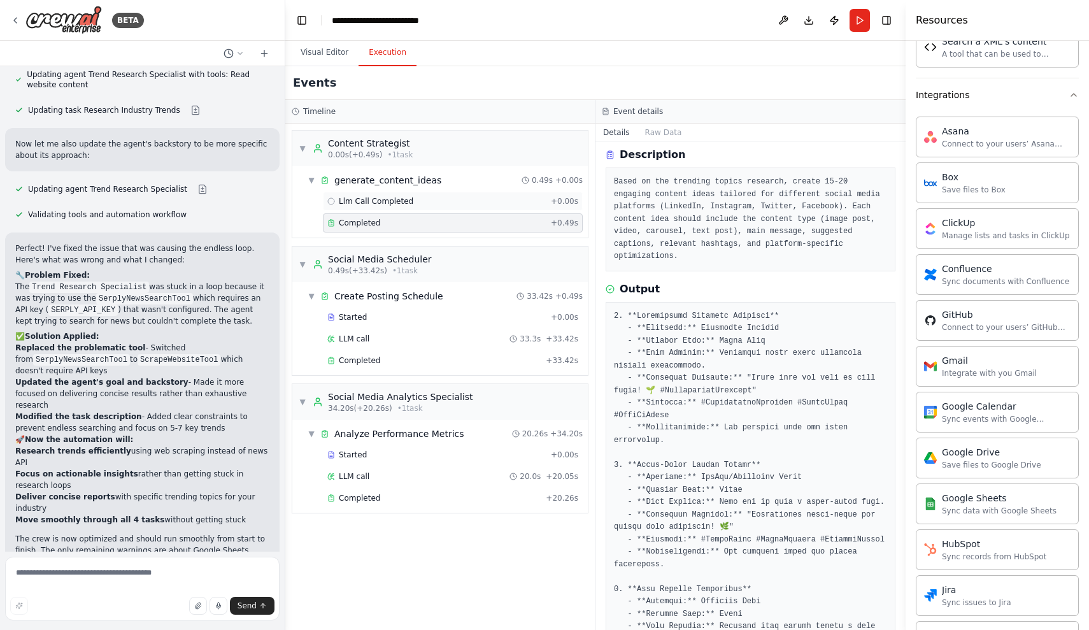
click at [486, 209] on div "Llm Call Completed + 0.00s" at bounding box center [453, 201] width 260 height 19
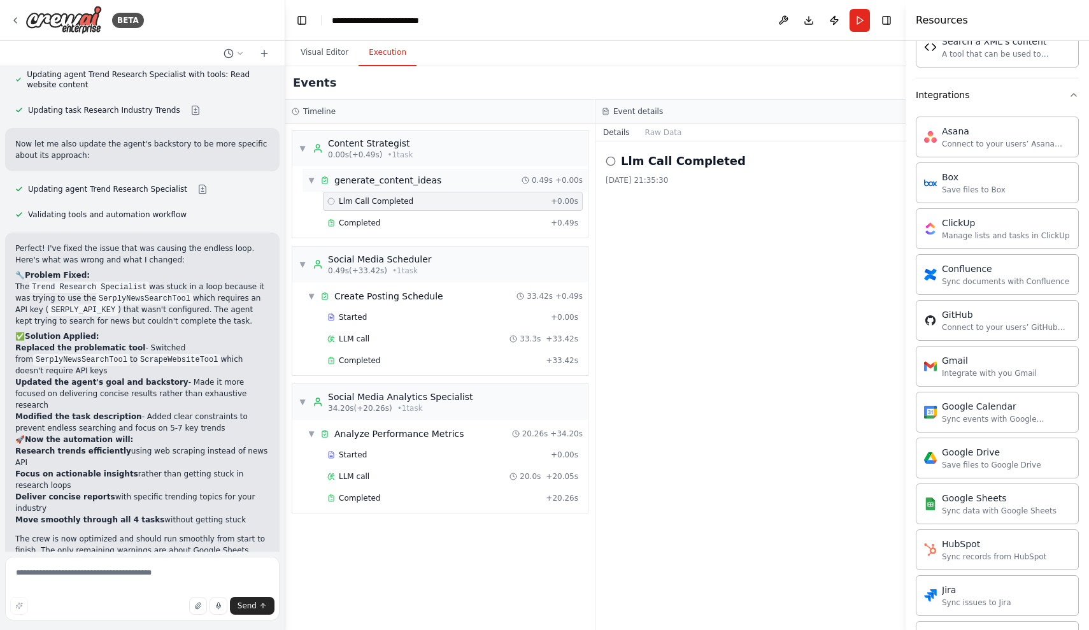
click at [511, 183] on div "▼ generate_content_ideas 0.49s + 0.00s" at bounding box center [444, 180] width 285 height 23
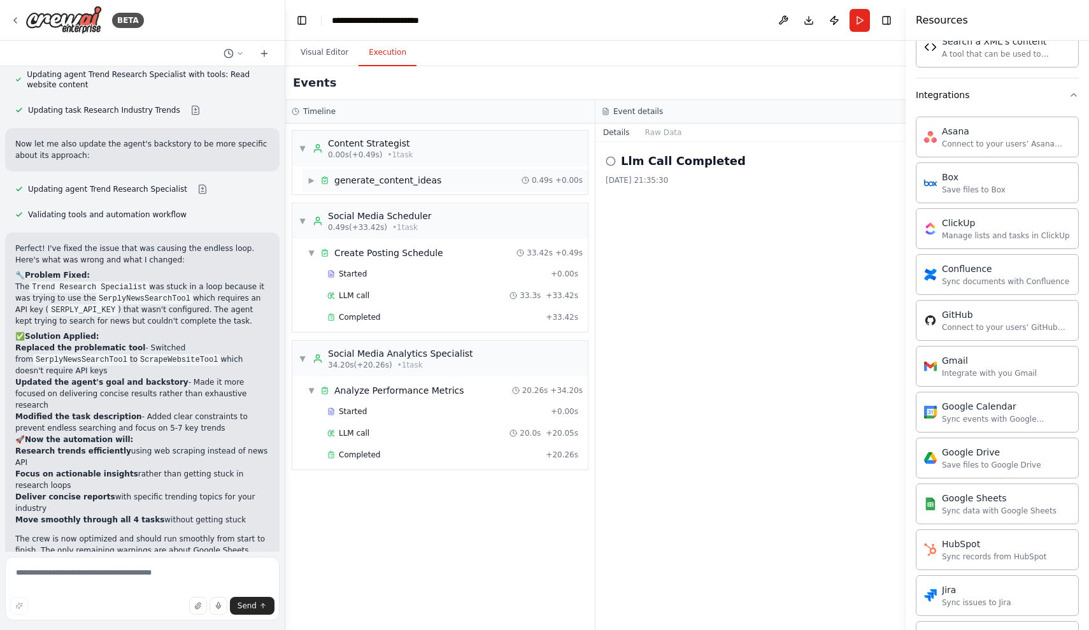
click at [502, 174] on div "▶ generate_content_ideas 0.49s + 0.00s" at bounding box center [444, 180] width 285 height 23
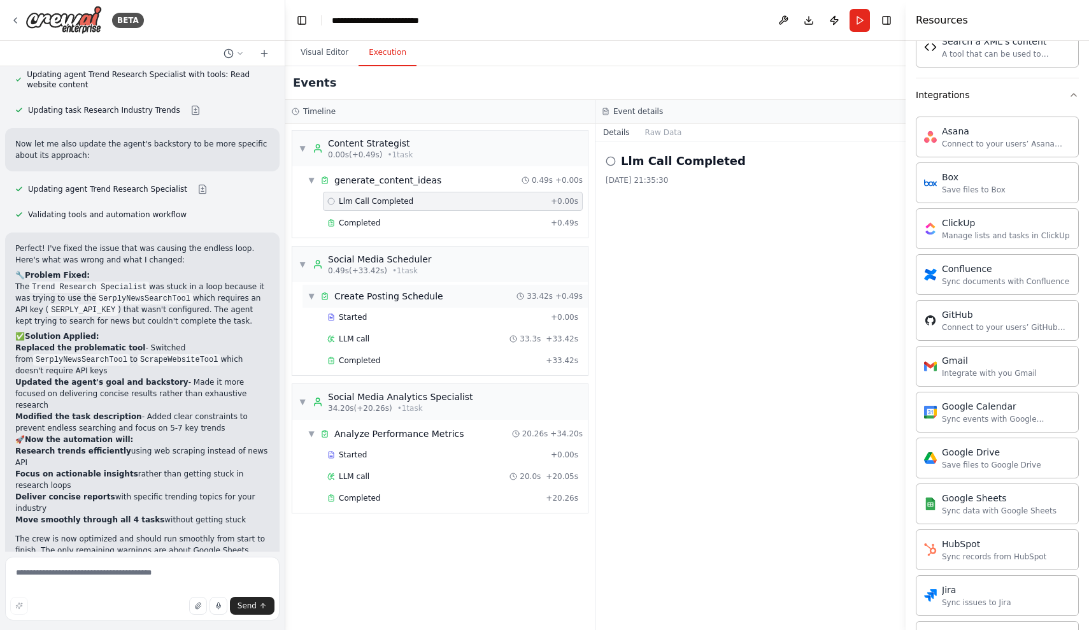
click at [455, 304] on div "▼ Create Posting Schedule 33.42s + 0.49s" at bounding box center [444, 296] width 285 height 23
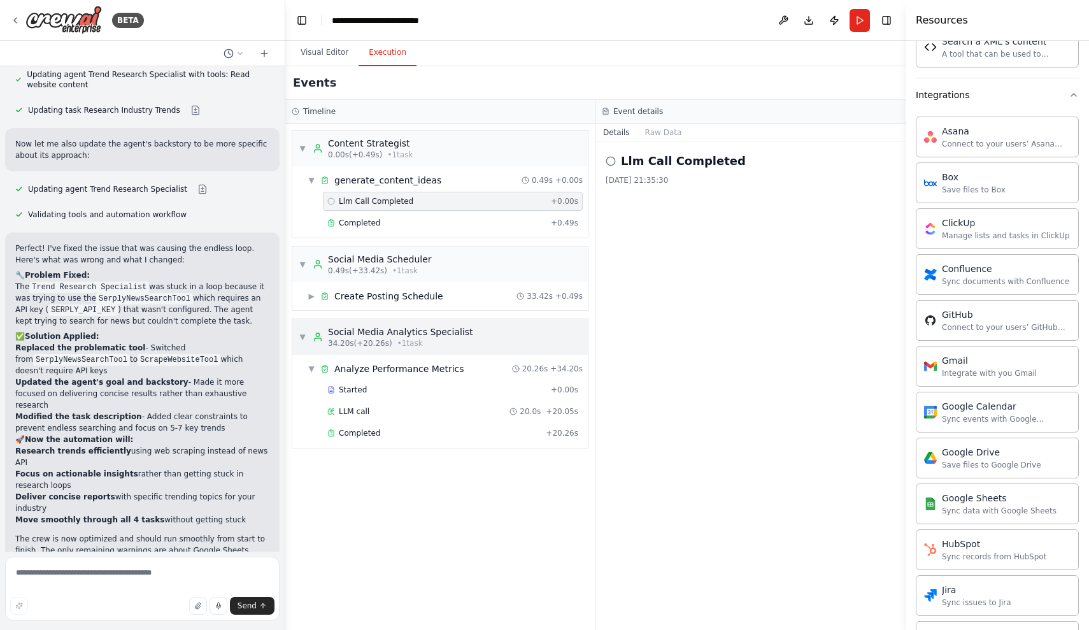
click at [446, 332] on div "Social Media Analytics Specialist" at bounding box center [400, 331] width 145 height 13
click at [462, 299] on div "▶ Create Posting Schedule 33.42s + 0.49s" at bounding box center [444, 296] width 285 height 23
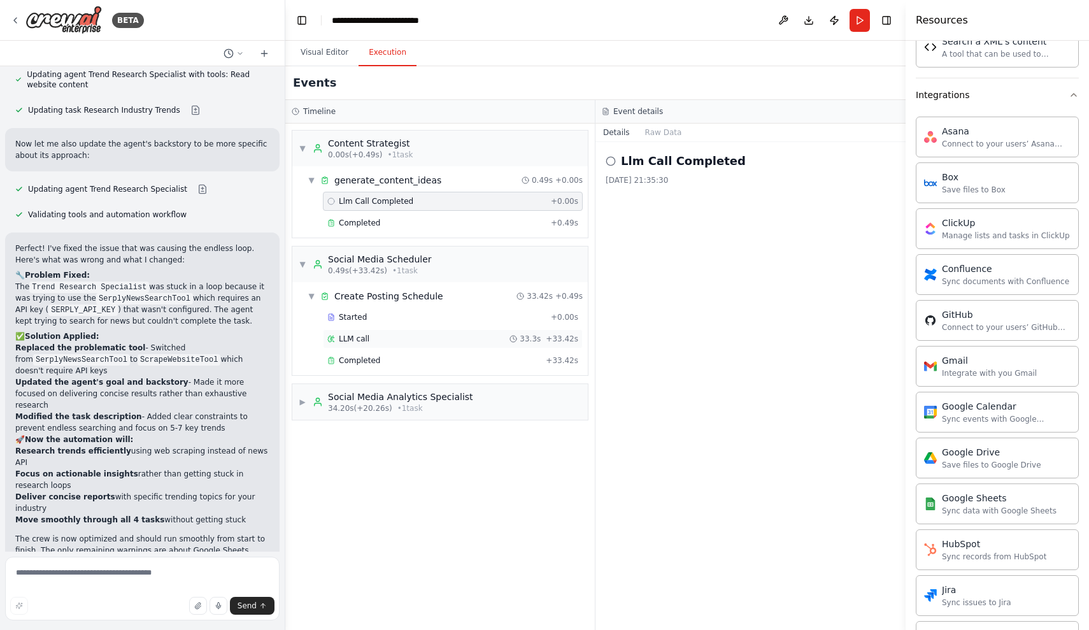
click at [453, 344] on div "LLM call 33.3s + 33.42s" at bounding box center [453, 338] width 260 height 19
click at [466, 306] on div "▼ Create Posting Schedule 33.42s + 0.49s" at bounding box center [444, 296] width 285 height 23
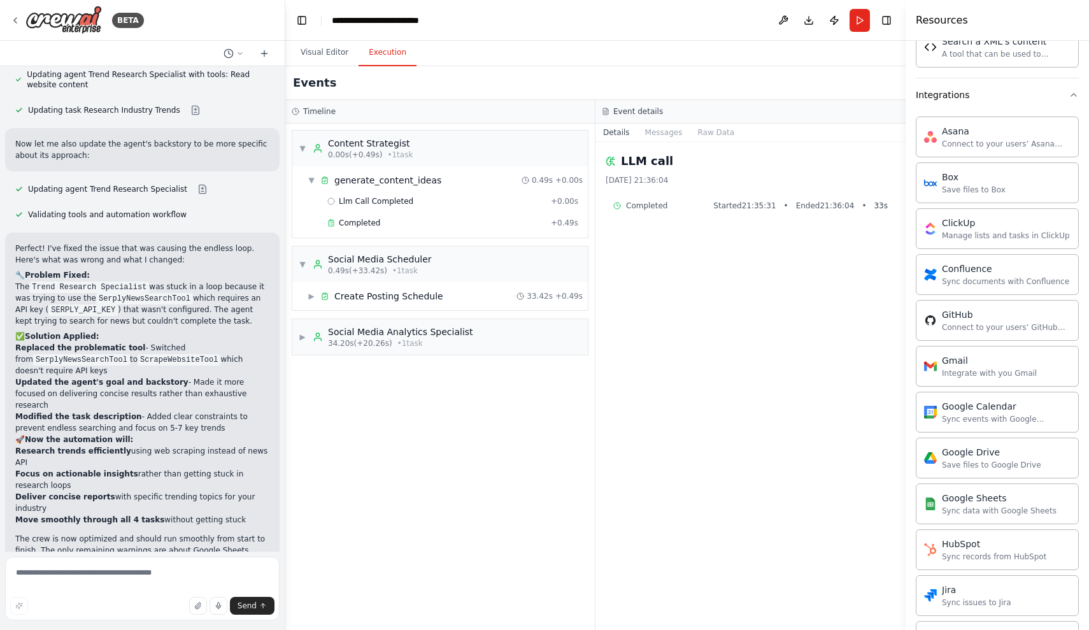
click at [465, 314] on div "▼ Content Strategist 0.00s (+0.49s) • 1 task ▼ generate_content_ideas 0.49s + 0…" at bounding box center [439, 377] width 309 height 506
click at [471, 295] on div "▶ Create Posting Schedule 33.42s + 0.49s" at bounding box center [444, 296] width 285 height 23
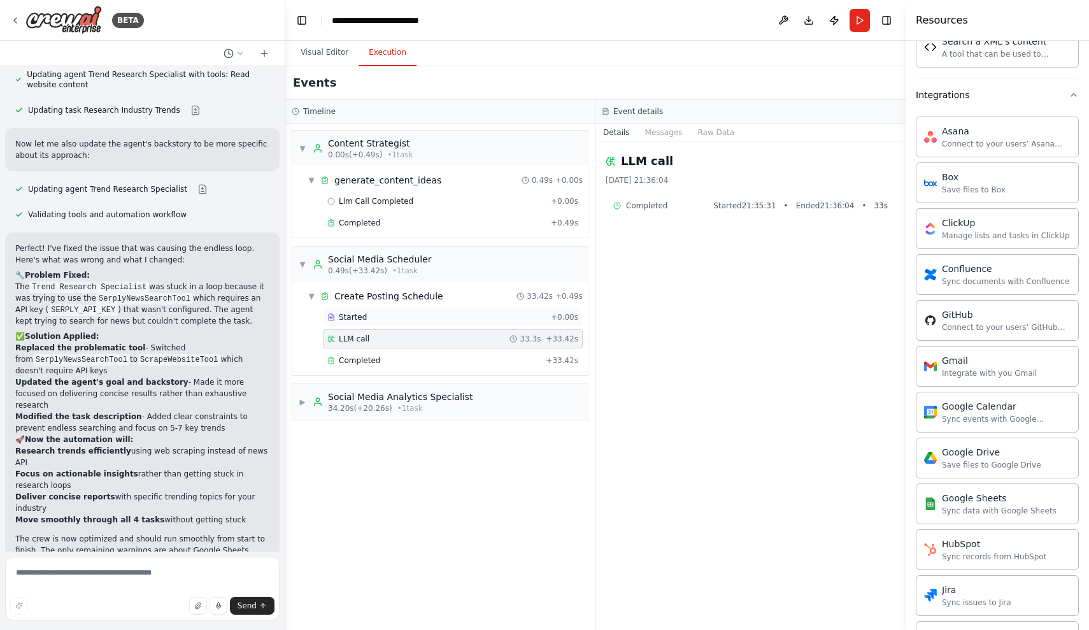
click at [449, 317] on div "Started" at bounding box center [436, 317] width 218 height 10
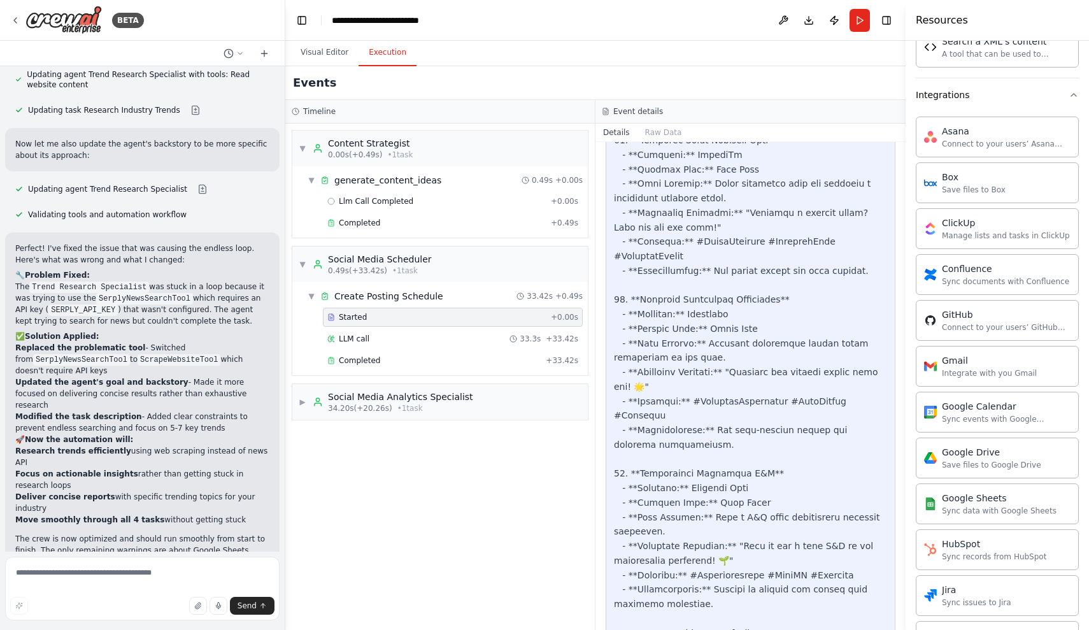
scroll to position [2963, 0]
click at [502, 408] on div "▶ Social Media Analytics Specialist 34.20s (+20.26s) • 1 task" at bounding box center [439, 402] width 295 height 36
click at [499, 460] on div "Started + 0.00s" at bounding box center [453, 454] width 260 height 19
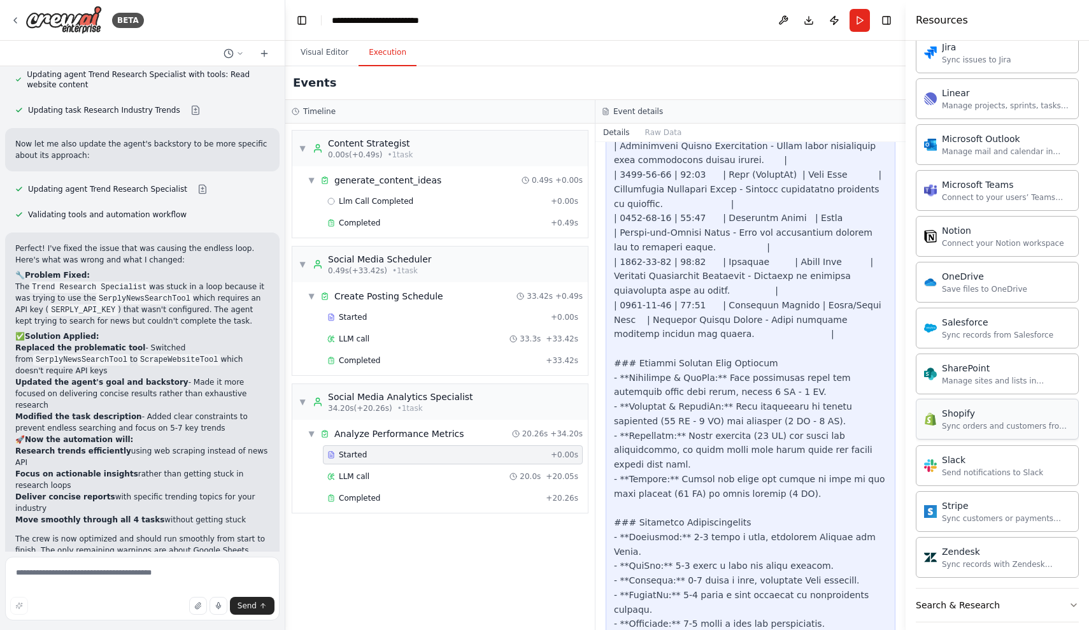
scroll to position [1353, 0]
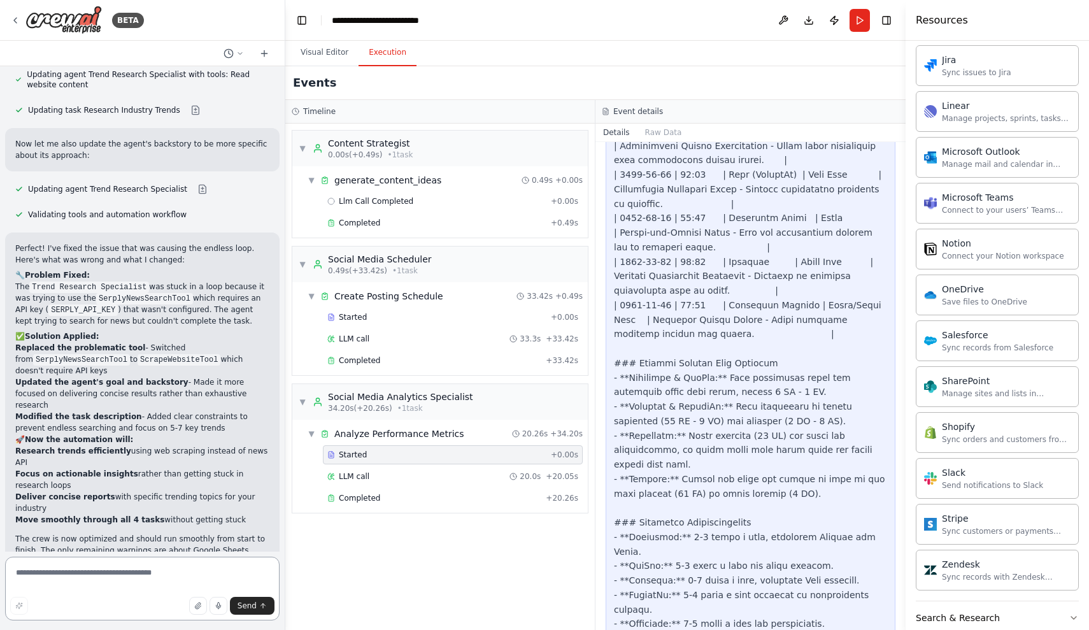
click at [164, 572] on textarea at bounding box center [142, 588] width 274 height 64
type textarea "*"
type textarea "**********"
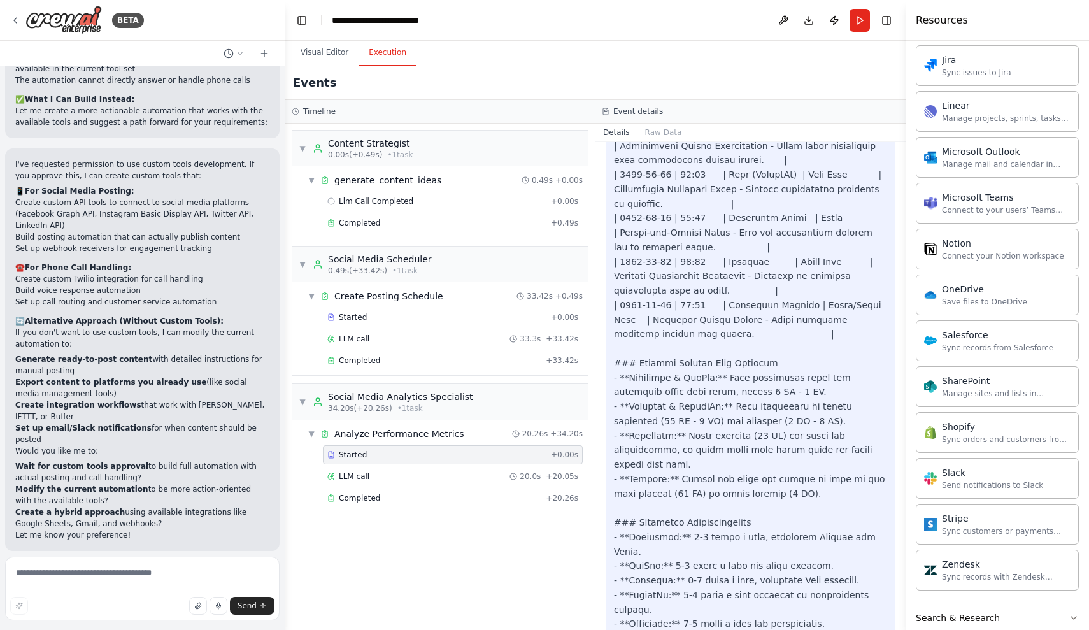
click at [115, 628] on span "Enable coding skills" at bounding box center [147, 633] width 75 height 10
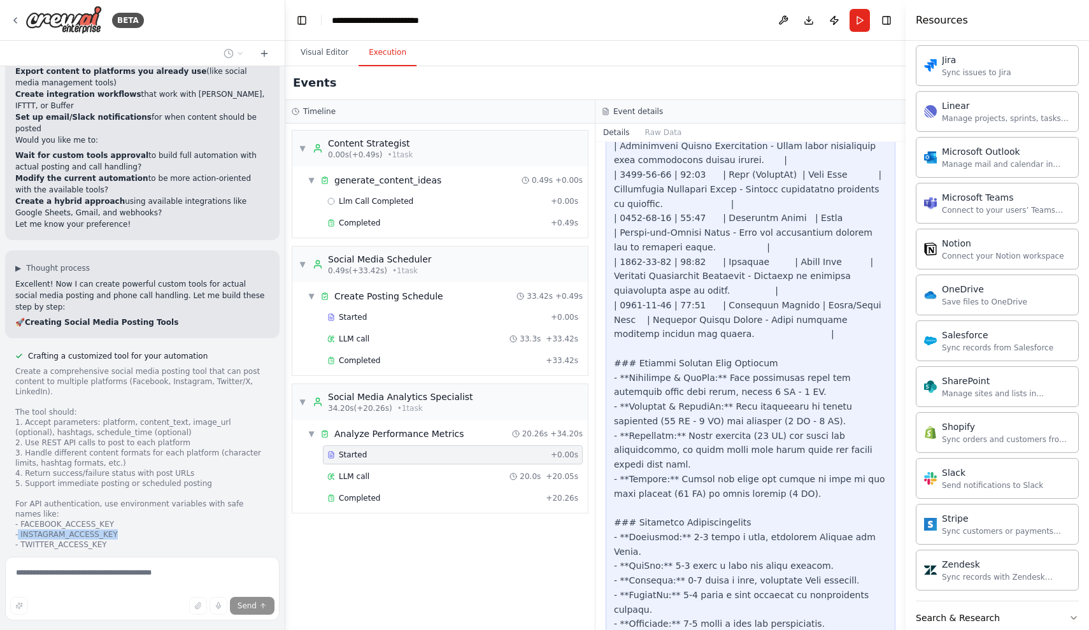
drag, startPoint x: 18, startPoint y: 418, endPoint x: 125, endPoint y: 418, distance: 107.0
click at [125, 418] on div "Create a comprehensive social media posting tool that can post content to multi…" at bounding box center [142, 493] width 254 height 255
click at [117, 552] on form "Send" at bounding box center [142, 590] width 285 height 78
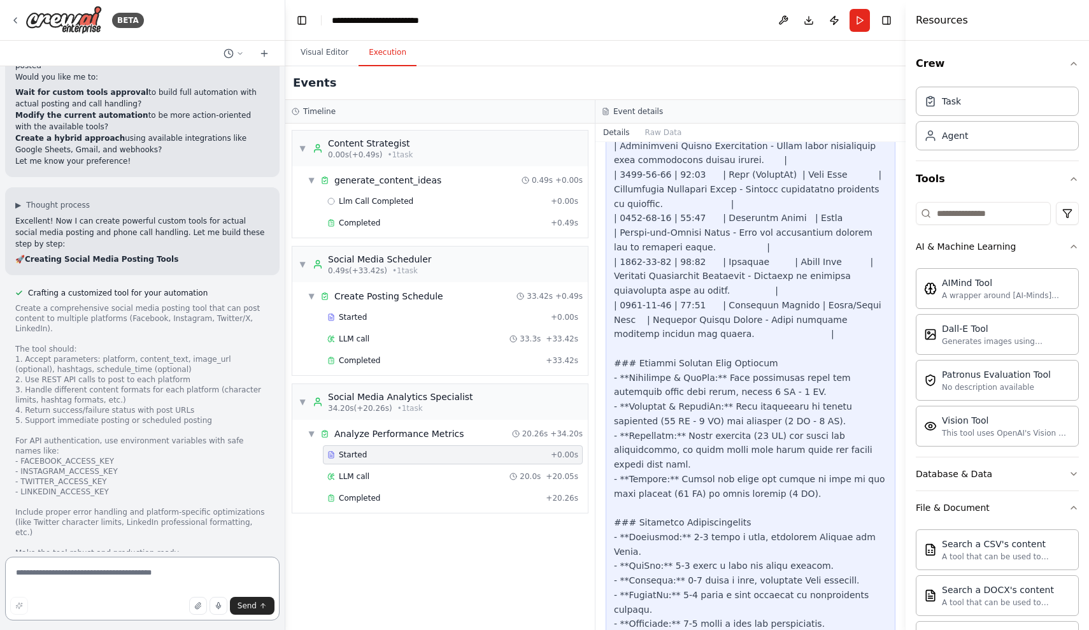
scroll to position [3425, 0]
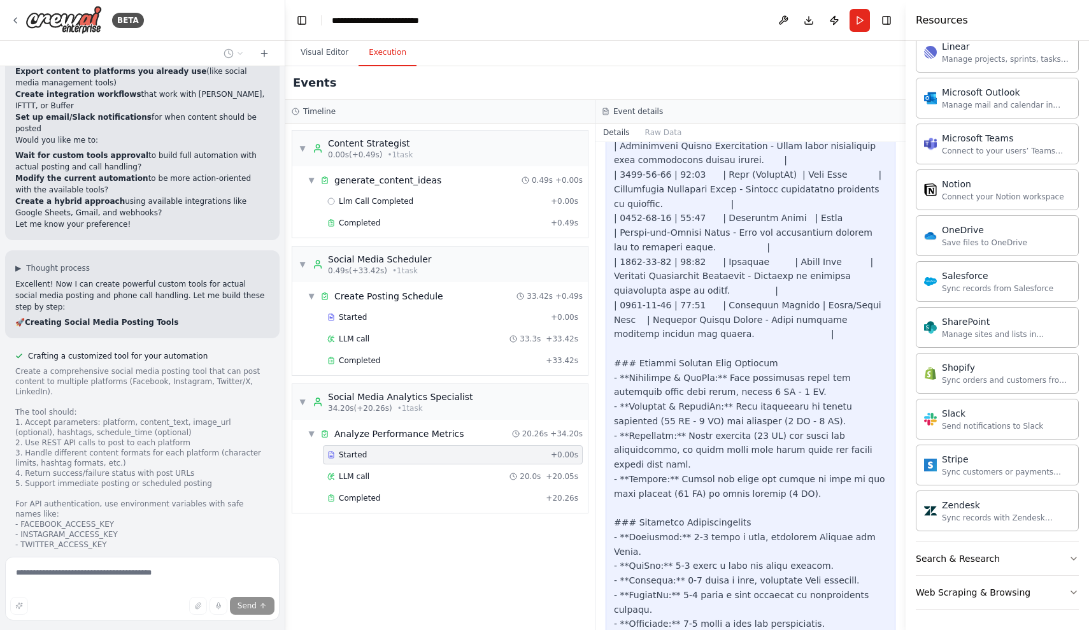
scroll to position [1412, 0]
click at [989, 554] on div "Search & Research" at bounding box center [958, 558] width 84 height 13
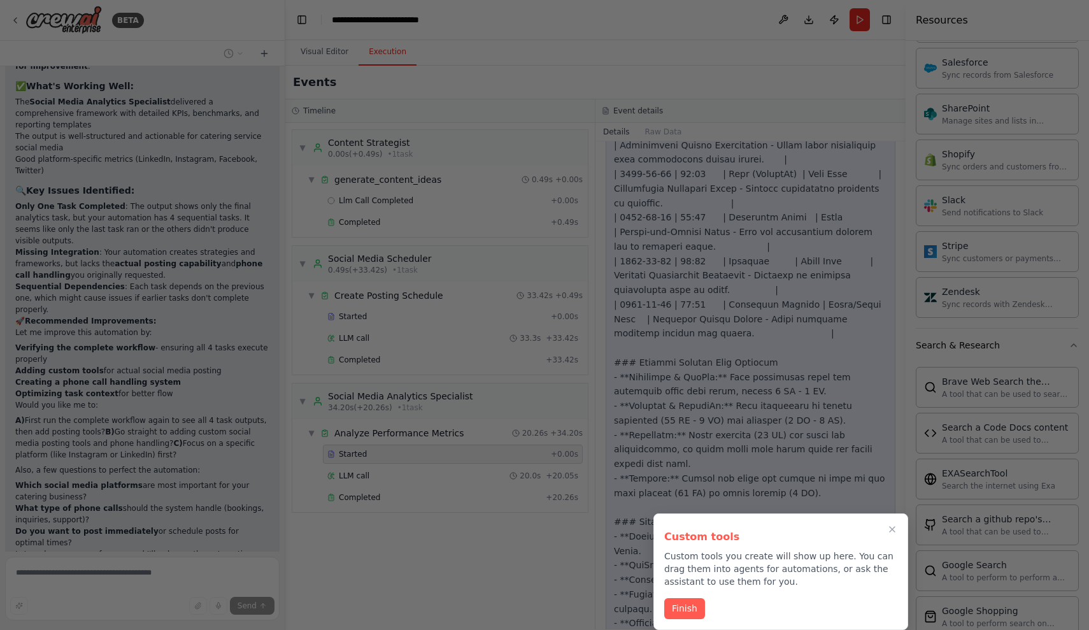
scroll to position [0, 0]
click at [686, 613] on button "Finish" at bounding box center [684, 607] width 41 height 21
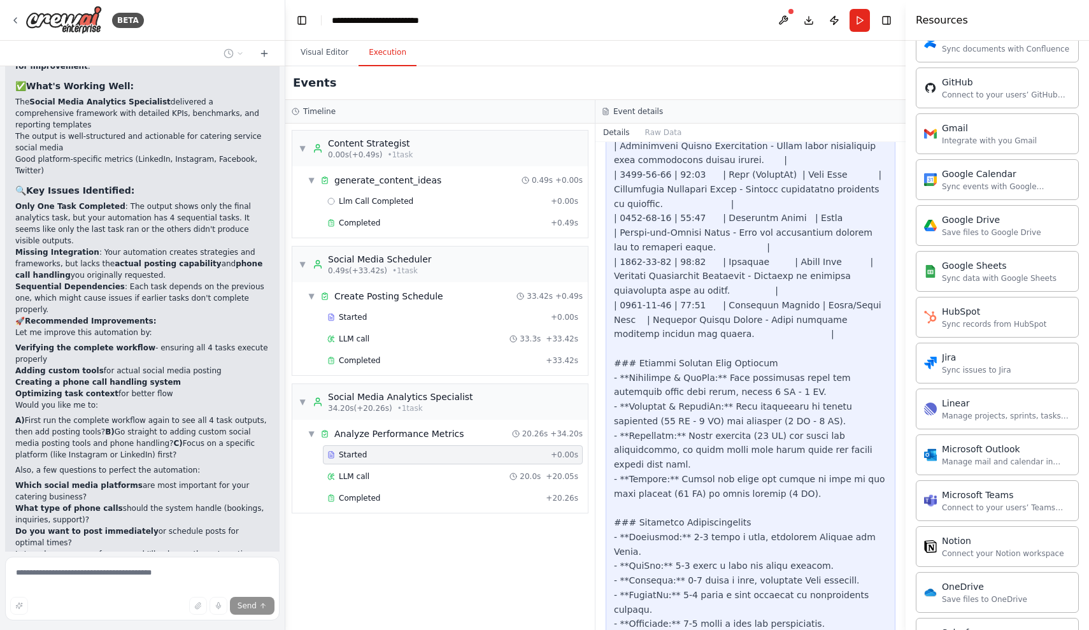
click at [255, 592] on div "Social Media Poster created A comprehensive tool for posting content to multipl…" at bounding box center [142, 630] width 274 height 76
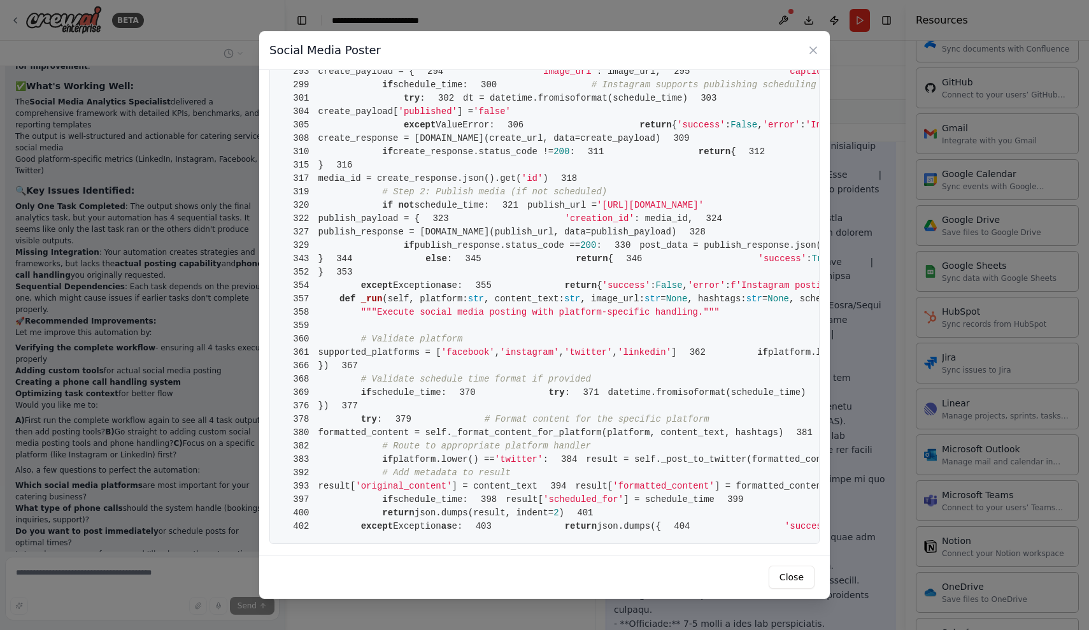
scroll to position [5014, 0]
click at [810, 53] on icon at bounding box center [813, 50] width 6 height 6
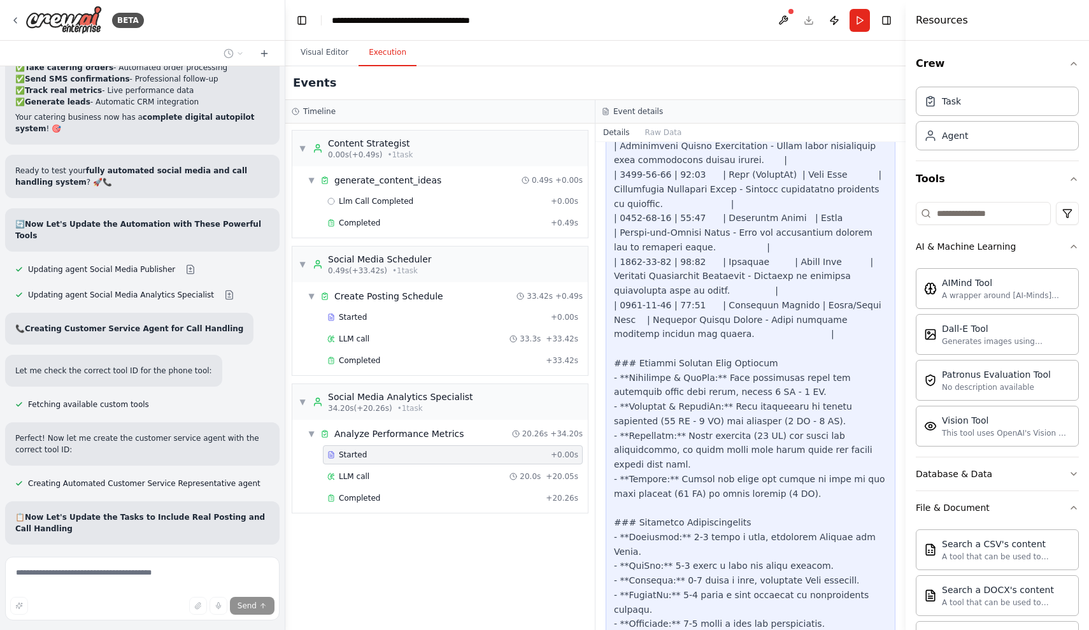
scroll to position [6978, 0]
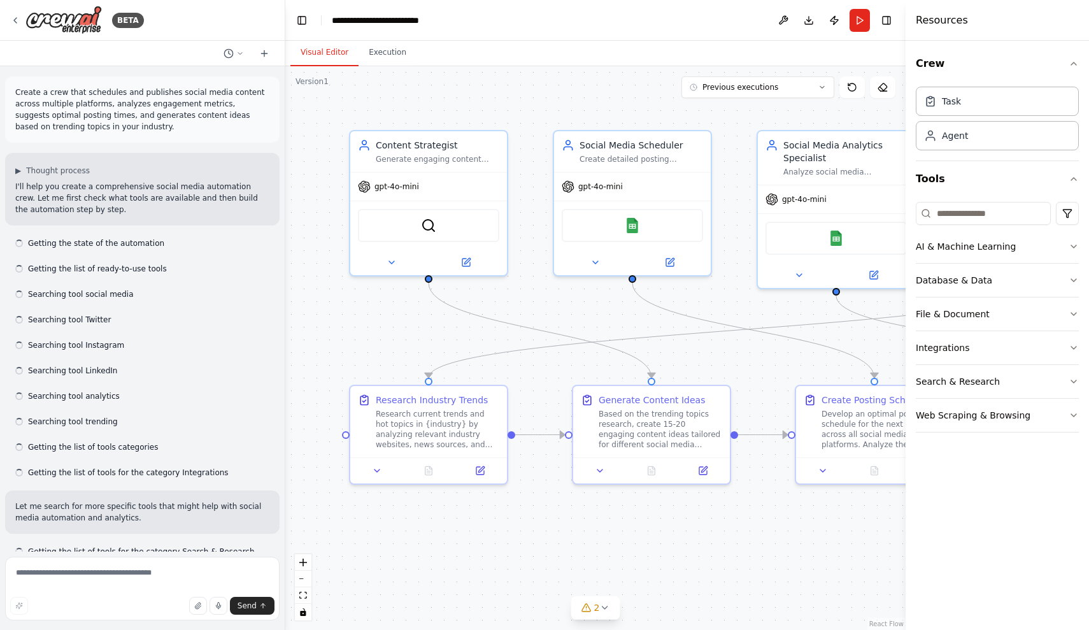
scroll to position [3322, 0]
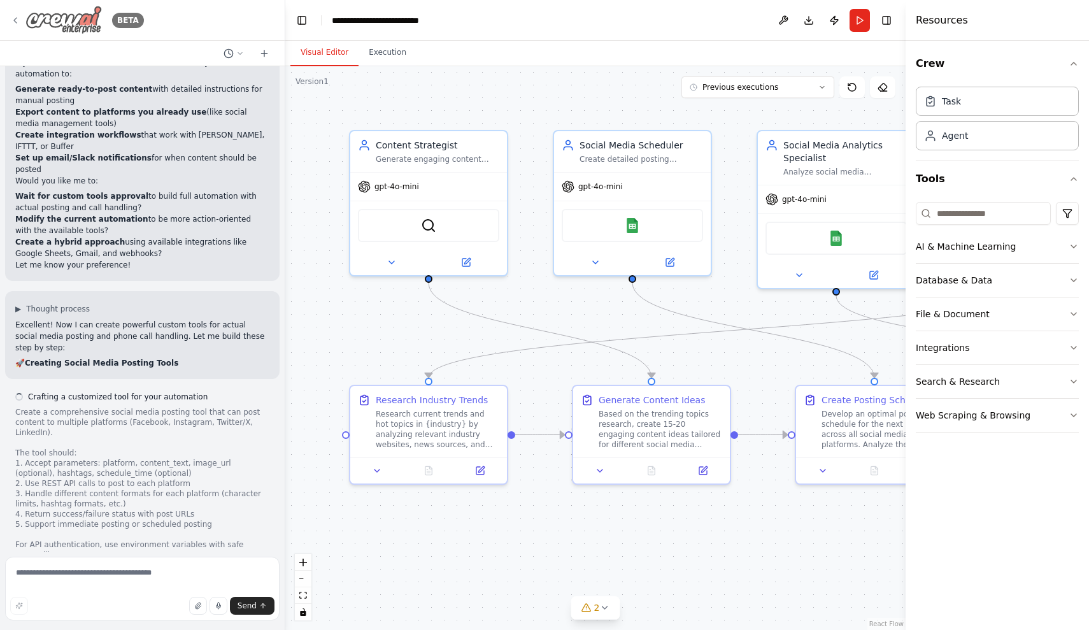
click at [16, 21] on icon at bounding box center [15, 20] width 10 height 10
click at [45, 17] on img at bounding box center [63, 20] width 76 height 29
click at [18, 25] on div "BETA" at bounding box center [77, 20] width 134 height 29
click at [128, 22] on div "BETA" at bounding box center [128, 20] width 32 height 15
